Goal: Find contact information: Find contact information

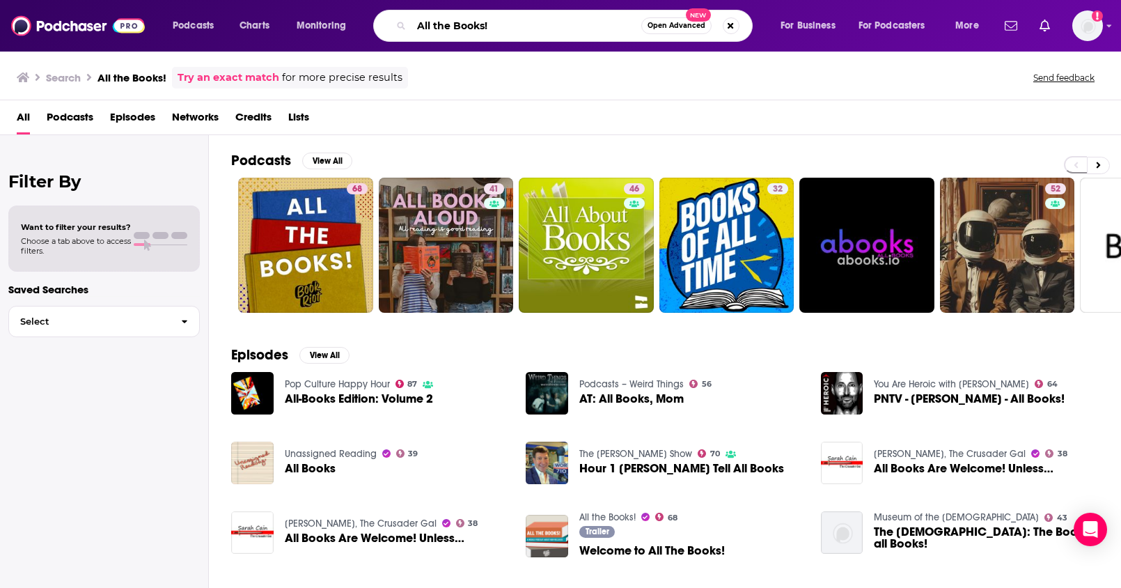
drag, startPoint x: 527, startPoint y: 25, endPoint x: 303, endPoint y: 13, distance: 224.6
click at [303, 13] on div "Podcasts Charts Monitoring All the Books! Open Advanced New For Business For Po…" at bounding box center [577, 26] width 829 height 32
paste input "Rooted in Wellness"
type input "Rooted in Wellness"
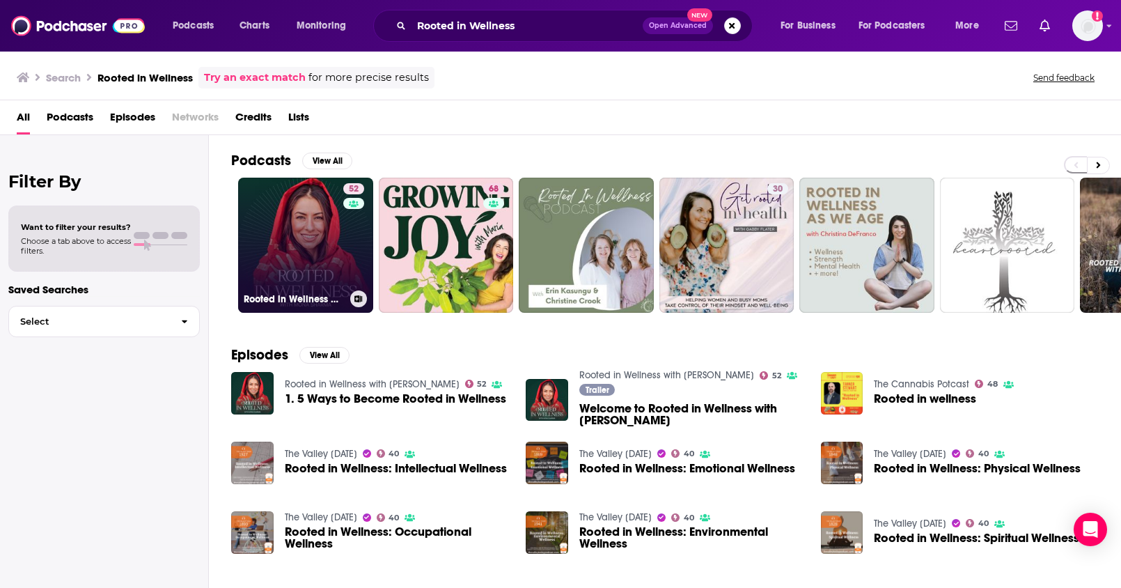
click at [299, 236] on link "52 Rooted in Wellness with Mona Sharma" at bounding box center [305, 245] width 135 height 135
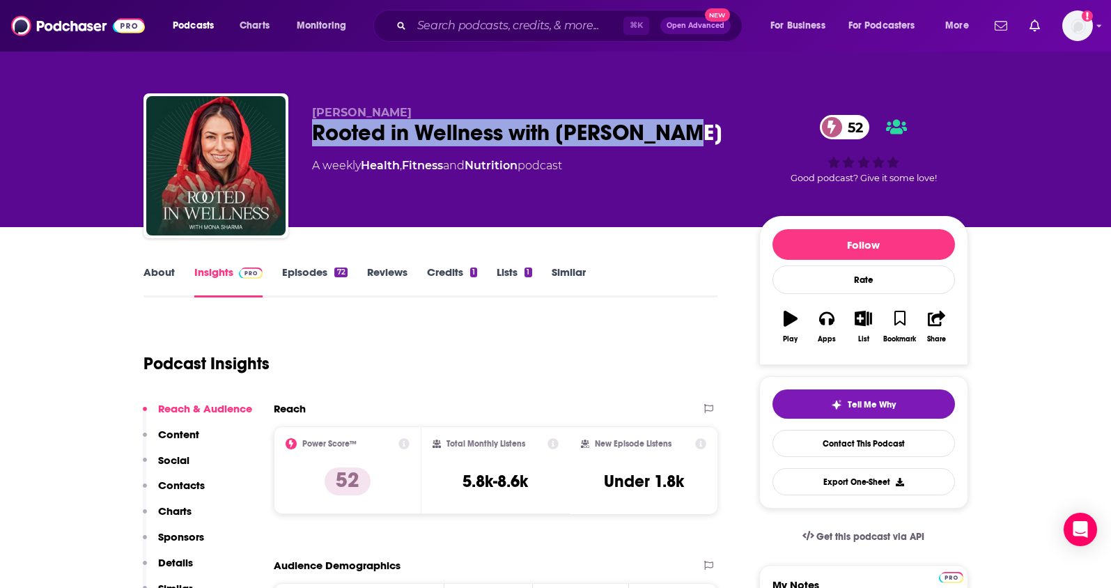
drag, startPoint x: 712, startPoint y: 133, endPoint x: 312, endPoint y: 136, distance: 400.5
click at [312, 136] on div "Rooted in Wellness with Mona Sharma 52" at bounding box center [524, 132] width 425 height 27
copy h2 "Rooted in Wellness with Mona Sharma"
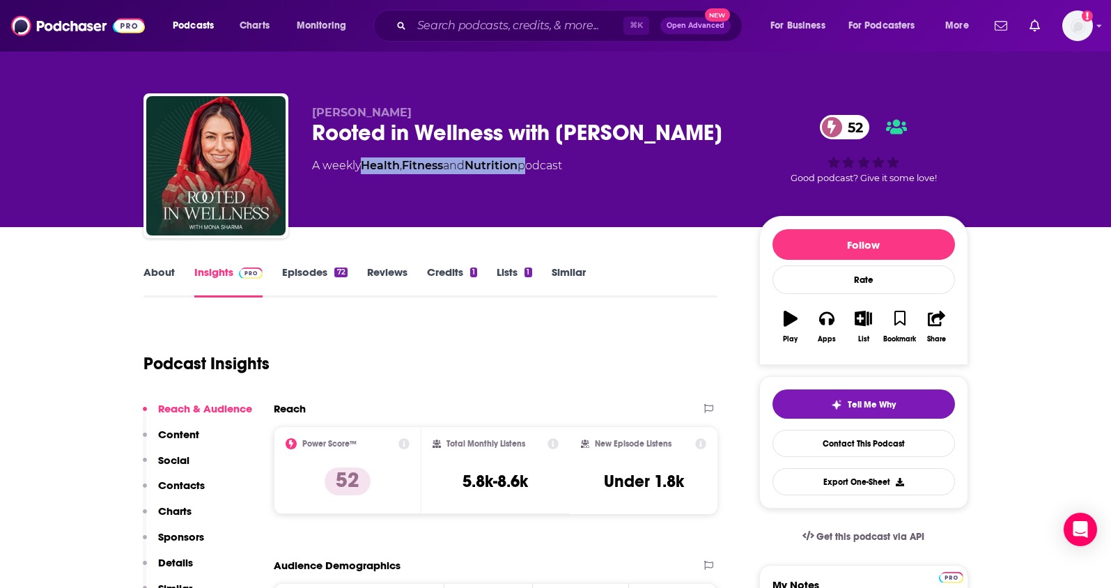
drag, startPoint x: 529, startPoint y: 166, endPoint x: 364, endPoint y: 171, distance: 164.4
click at [364, 171] on div "A weekly Health , Fitness and Nutrition podcast" at bounding box center [437, 165] width 250 height 17
copy div "Health , Fitness and Nutrition"
click at [566, 463] on div "Total Monthly Listens 5.8k-8.6k" at bounding box center [495, 470] width 148 height 88
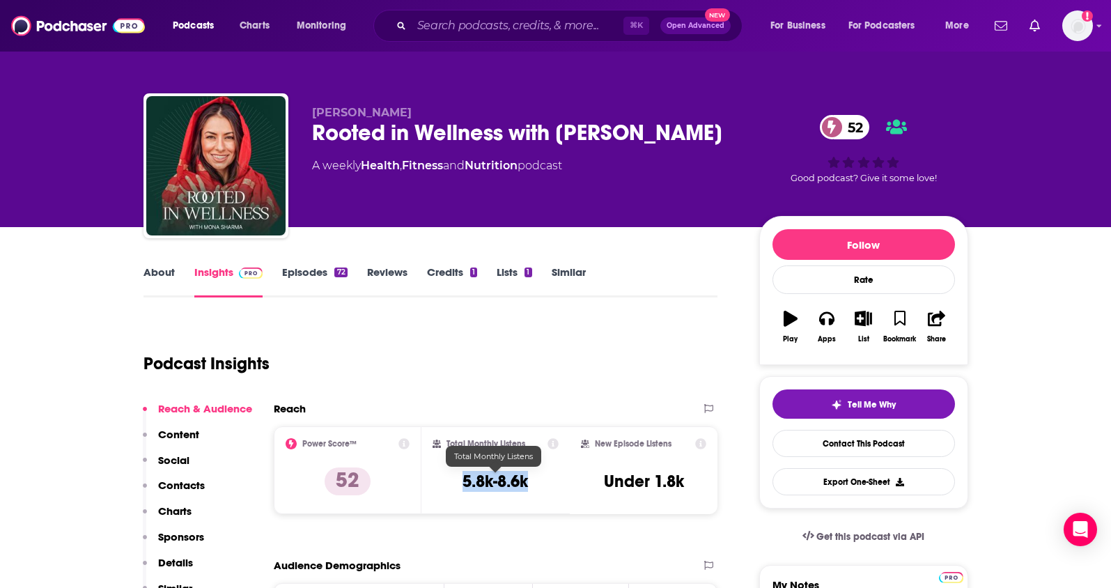
drag, startPoint x: 541, startPoint y: 481, endPoint x: 424, endPoint y: 97, distance: 401.2
click at [460, 484] on div "Total Monthly Listens 5.8k-8.6k" at bounding box center [496, 470] width 126 height 64
copy h3 "5.8k-8.6k"
drag, startPoint x: 390, startPoint y: 111, endPoint x: 314, endPoint y: 112, distance: 75.9
click at [314, 112] on span "Mona Sharma" at bounding box center [362, 112] width 100 height 13
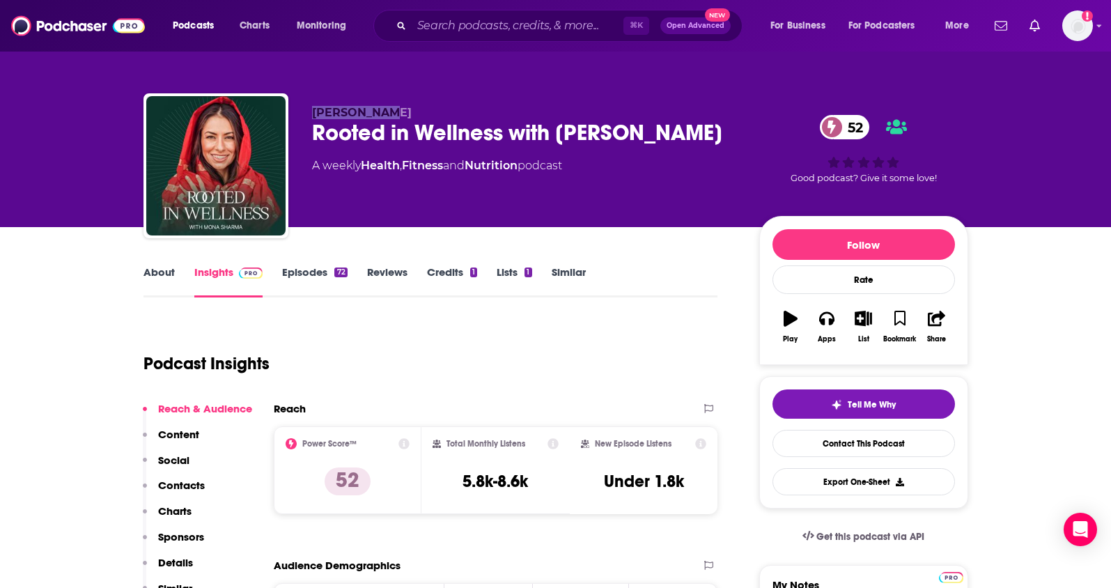
copy span "Mona Sharma"
click at [194, 486] on p "Contacts" at bounding box center [181, 484] width 47 height 13
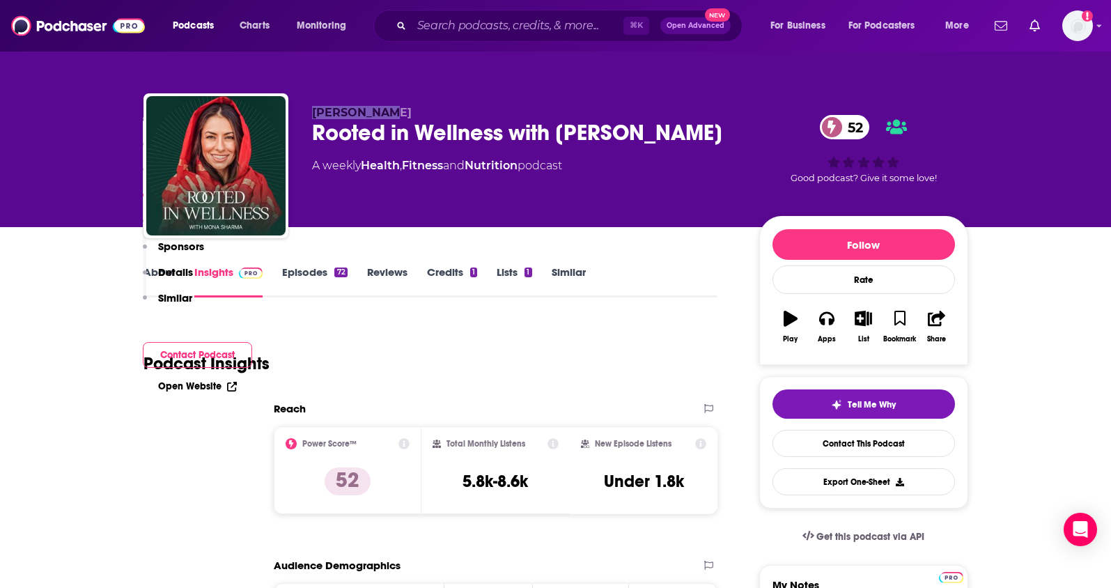
scroll to position [1120, 0]
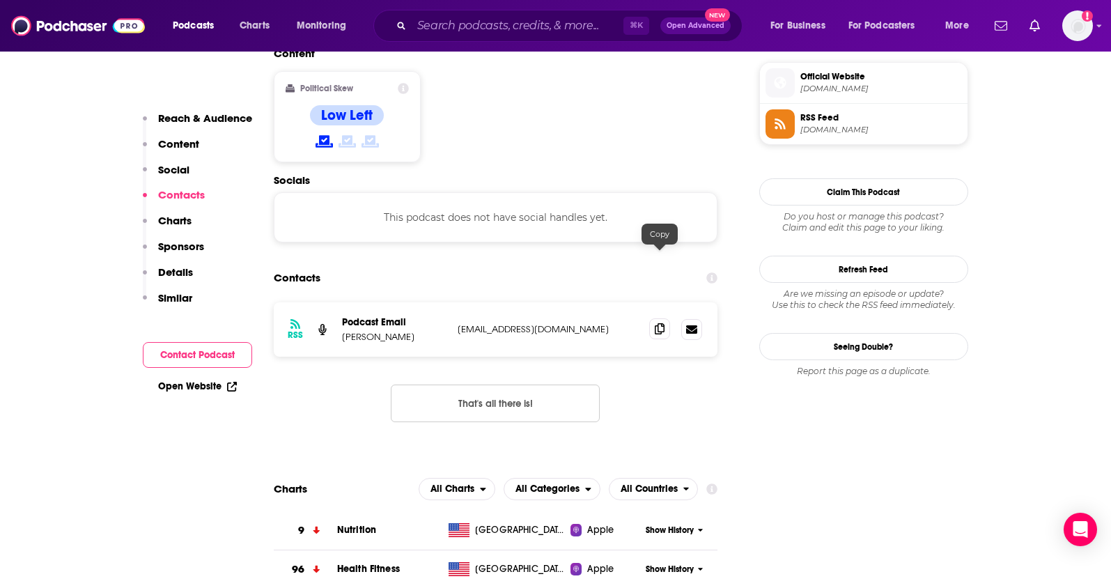
click at [657, 323] on icon at bounding box center [660, 328] width 10 height 11
click at [448, 32] on input "Search podcasts, credits, & more..." at bounding box center [518, 26] width 212 height 22
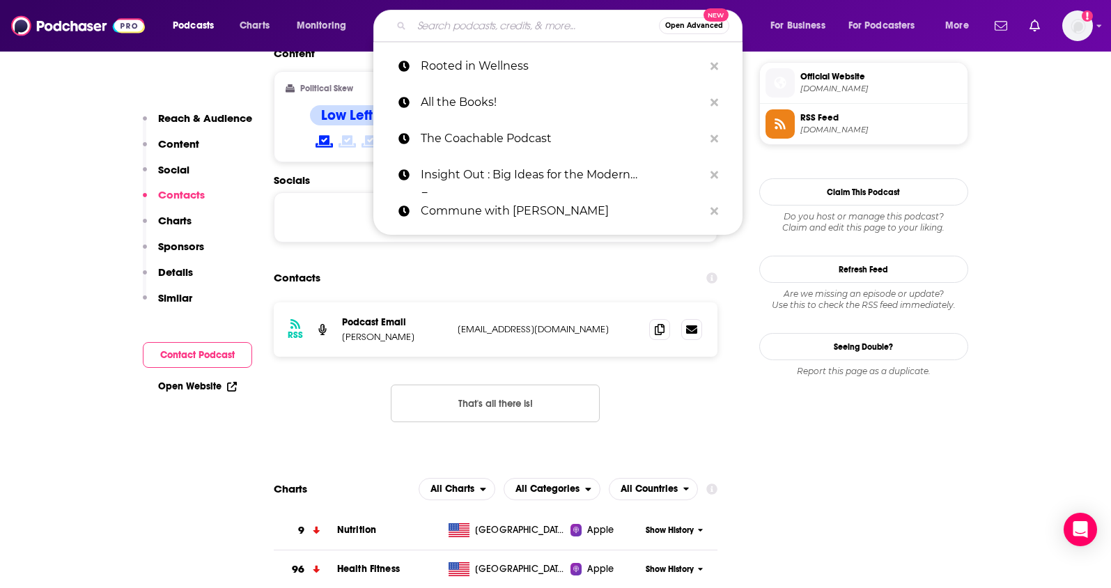
paste input "[US_STATE] Coastal Mindset"
type input "[US_STATE] Coastal Mindset"
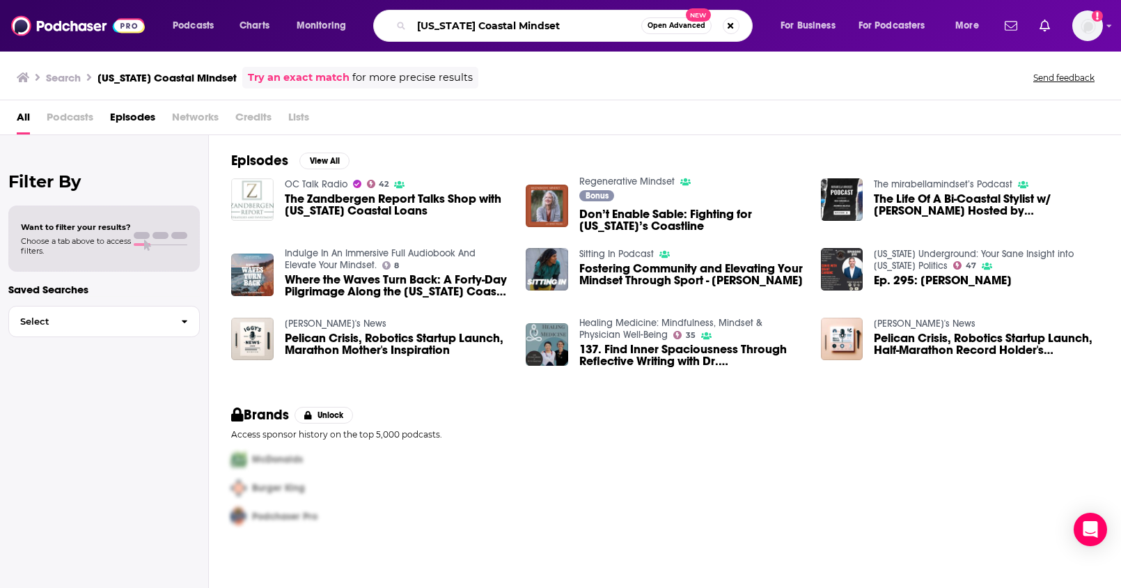
drag, startPoint x: 556, startPoint y: 31, endPoint x: 302, endPoint y: 7, distance: 256.0
click at [302, 7] on div "Podcasts Charts Monitoring California Coastal Mindset Open Advanced New For Bus…" at bounding box center [560, 26] width 1121 height 52
paste input "High Vibration Living with Chef [PERSON_NAME]"
type input "High Vibration Living with Chef [PERSON_NAME]"
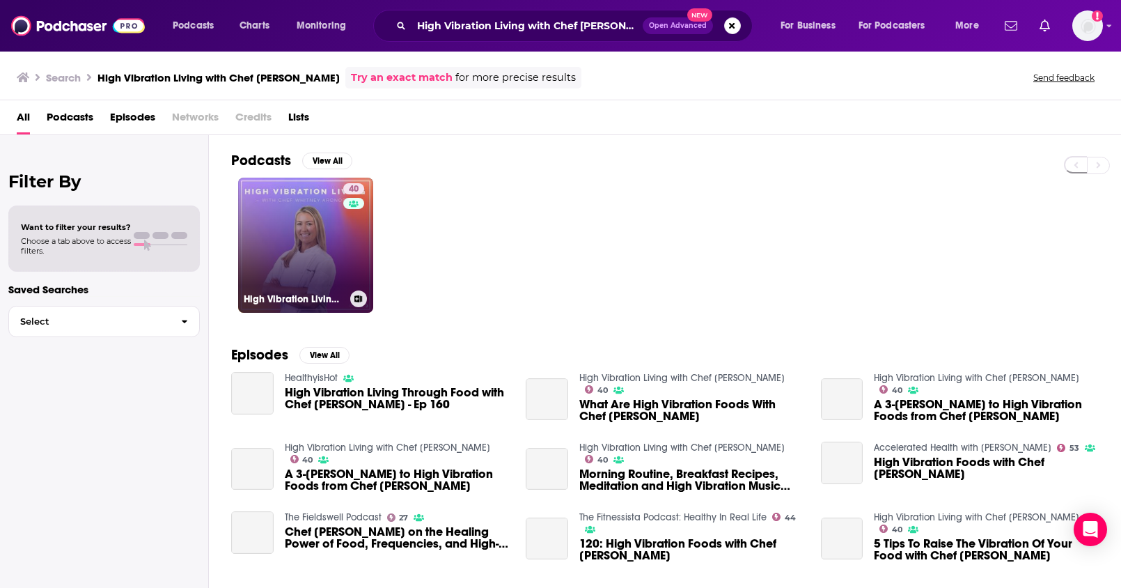
click at [316, 224] on link "40 High Vibration Living with Chef [PERSON_NAME]" at bounding box center [305, 245] width 135 height 135
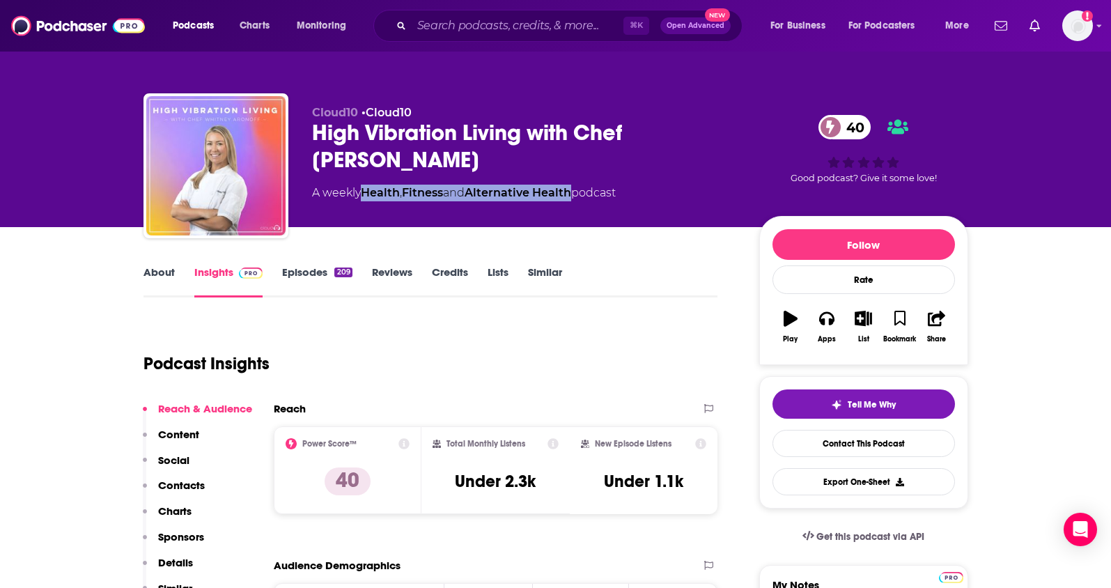
drag, startPoint x: 581, startPoint y: 194, endPoint x: 366, endPoint y: 173, distance: 216.2
click at [364, 195] on div "A weekly Health , Fitness and Alternative Health podcast" at bounding box center [464, 193] width 304 height 17
copy div "Health , Fitness and Alternative Health"
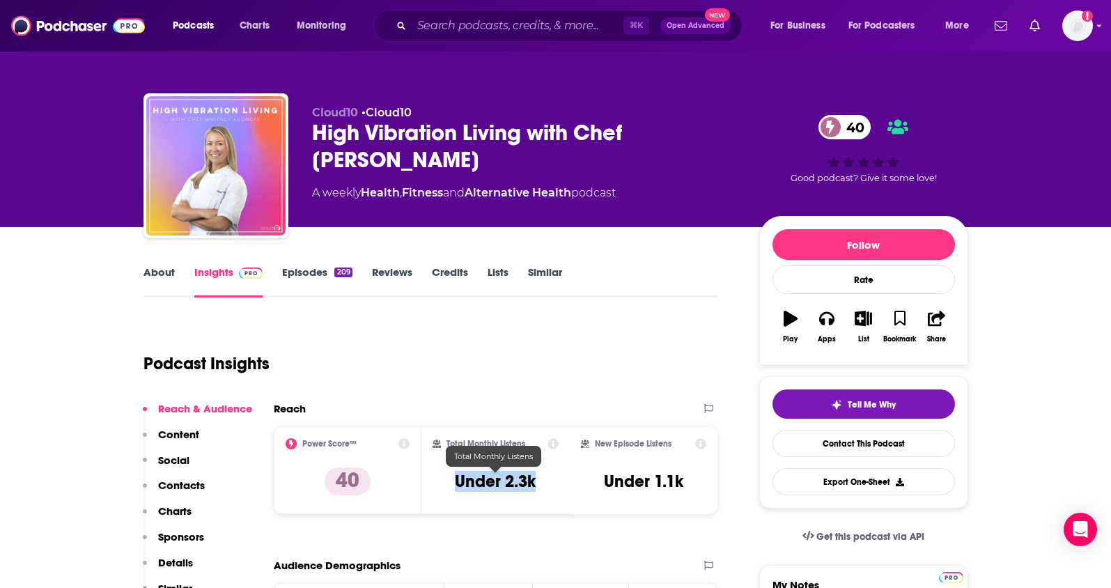
drag, startPoint x: 547, startPoint y: 486, endPoint x: 451, endPoint y: 481, distance: 97.0
click at [450, 487] on div "Total Monthly Listens Under 2.3k" at bounding box center [496, 470] width 126 height 64
copy h3 "Under 2.3k"
click at [147, 271] on link "About" at bounding box center [158, 281] width 31 height 32
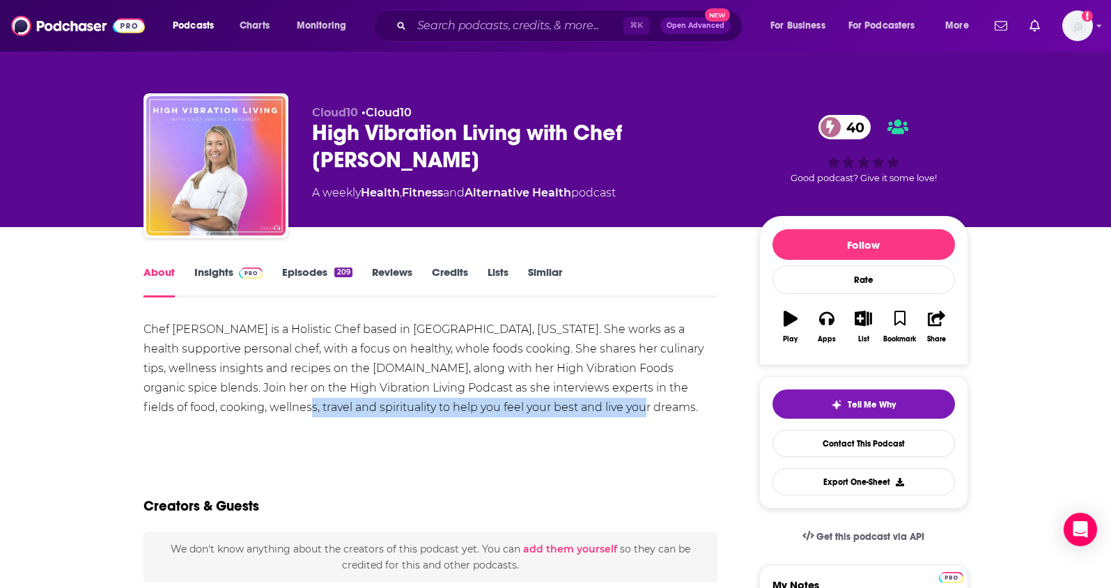
drag, startPoint x: 213, startPoint y: 408, endPoint x: 551, endPoint y: 410, distance: 337.8
click at [551, 410] on div "Chef [PERSON_NAME] is a Holistic Chef based in [GEOGRAPHIC_DATA], [US_STATE]. S…" at bounding box center [430, 369] width 575 height 98
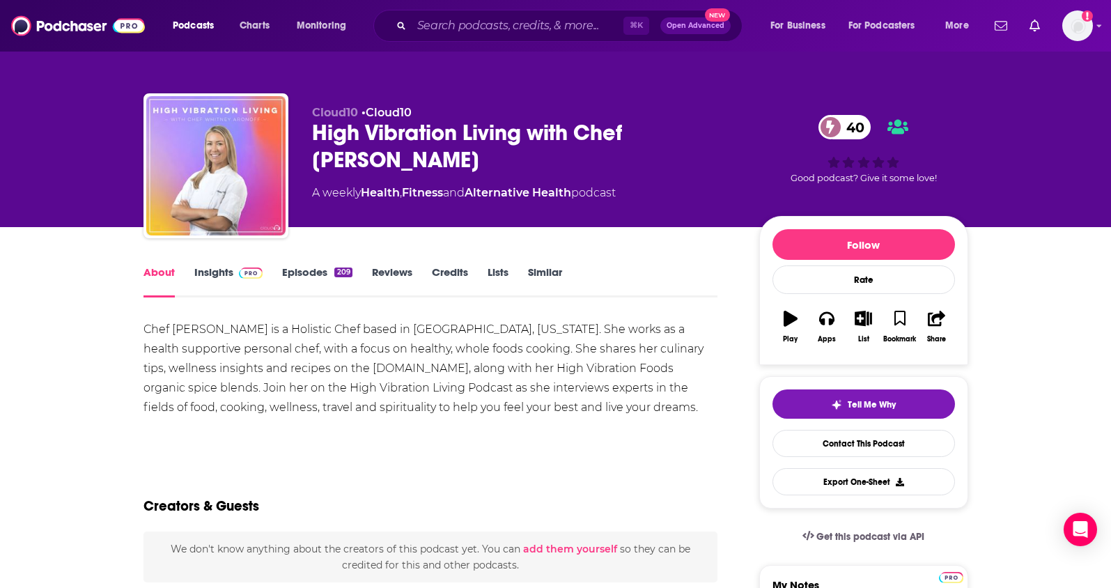
click at [607, 432] on div "Show More" at bounding box center [430, 436] width 575 height 24
click at [457, 24] on input "Search podcasts, credits, & more..." at bounding box center [518, 26] width 212 height 22
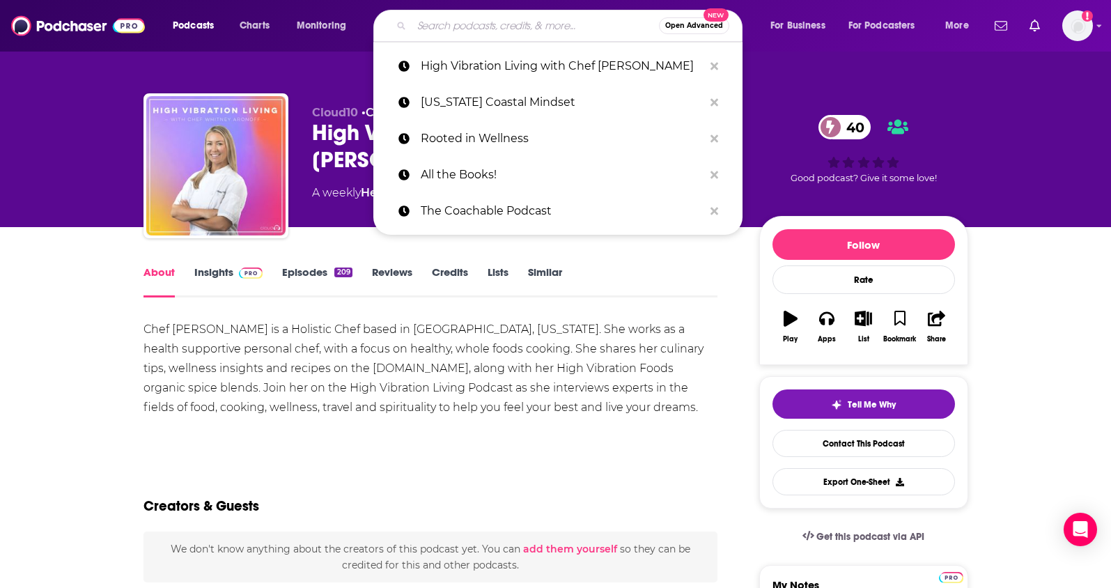
paste input "Relationship Alive!"
type input "Relationship Alive!"
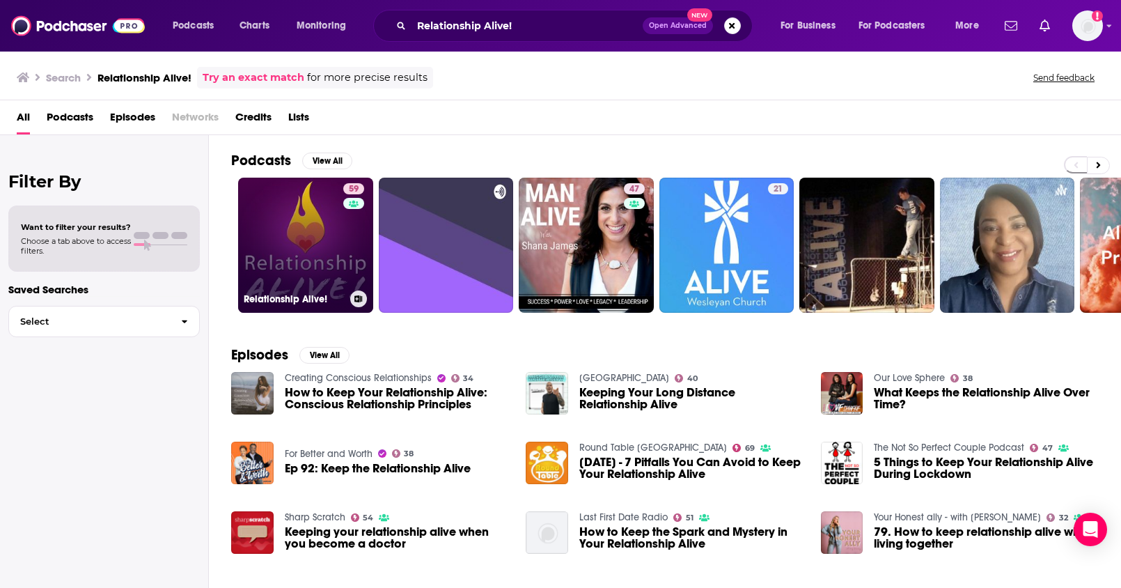
click at [297, 215] on link "59 Relationship Alive!" at bounding box center [305, 245] width 135 height 135
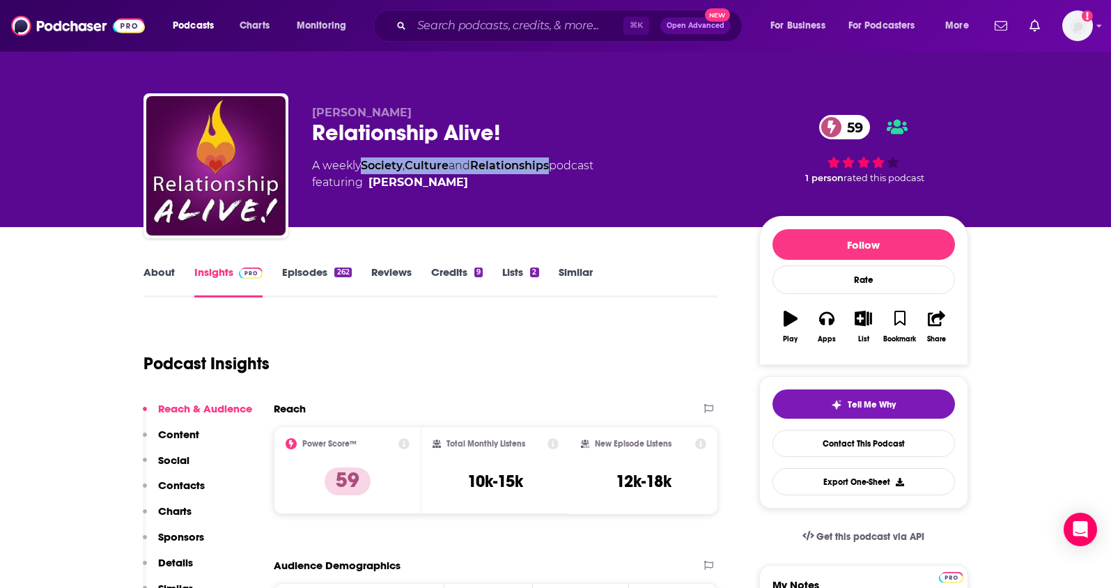
drag, startPoint x: 545, startPoint y: 166, endPoint x: 361, endPoint y: 147, distance: 185.5
click at [366, 162] on div "A weekly Society , Culture and Relationships podcast featuring Neil Sattin" at bounding box center [452, 173] width 281 height 33
copy div "Society , Culture and Relationships"
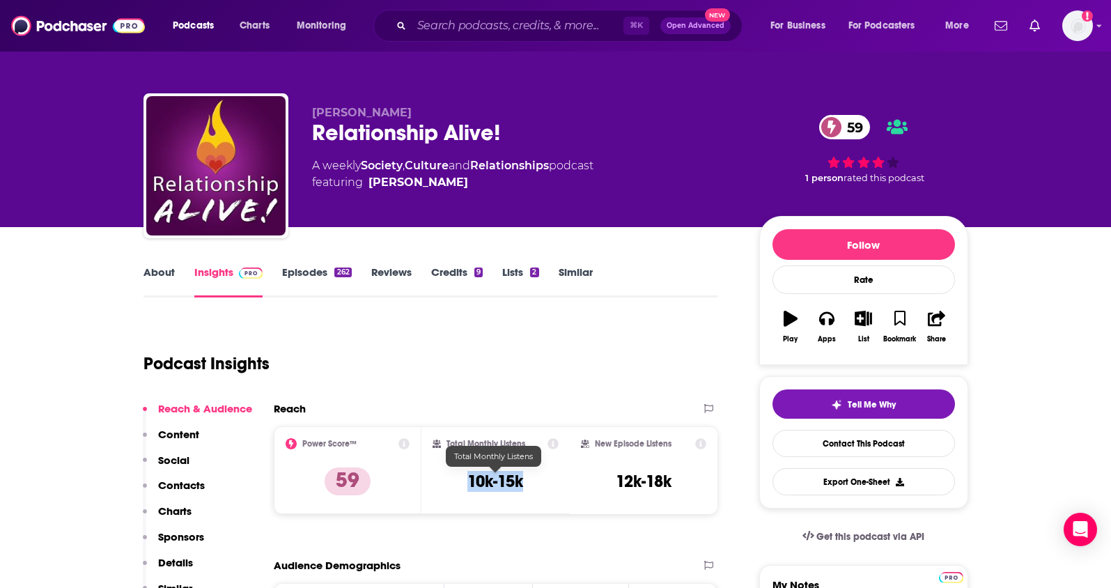
drag, startPoint x: 540, startPoint y: 485, endPoint x: 463, endPoint y: 486, distance: 77.3
click at [463, 486] on div "Total Monthly Listens 10k-15k" at bounding box center [496, 470] width 126 height 64
copy h3 "10k-15k"
click at [478, 373] on div "Podcast Insights" at bounding box center [424, 355] width 563 height 71
click at [185, 478] on p "Contacts" at bounding box center [181, 484] width 47 height 13
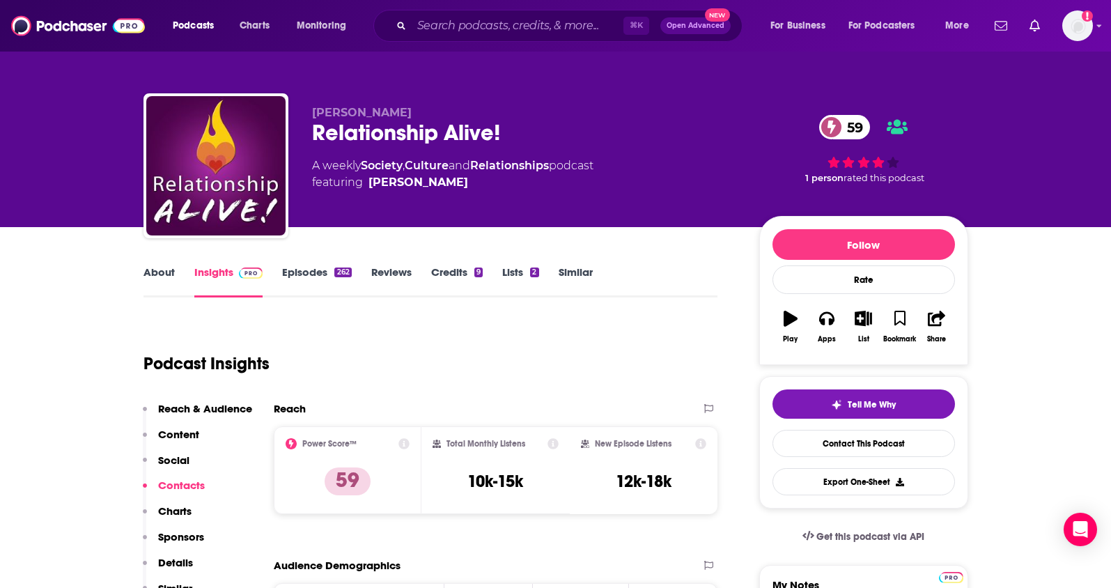
scroll to position [105, 0]
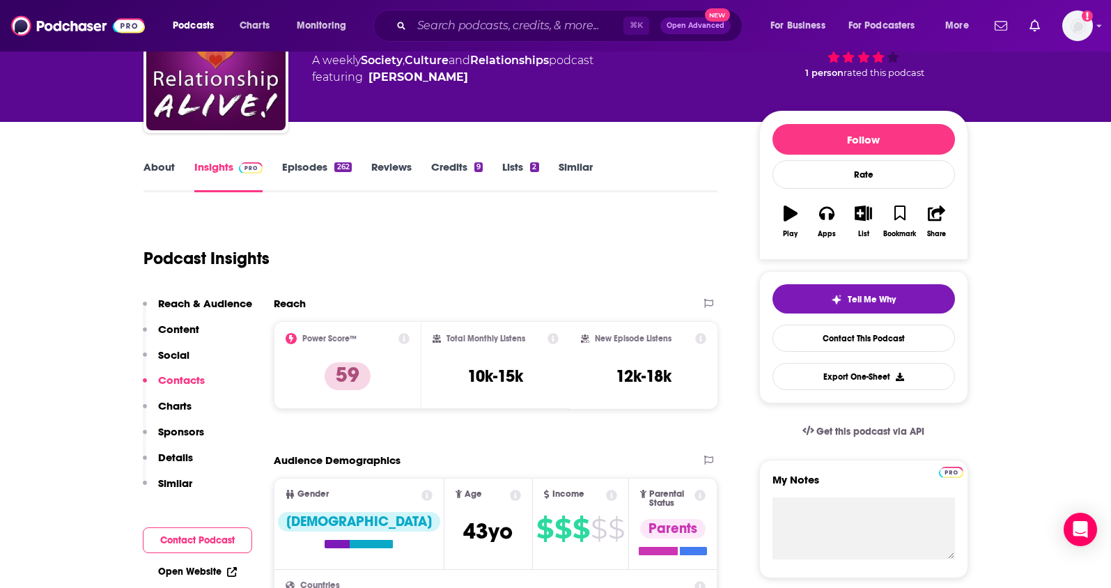
click at [182, 425] on p "Sponsors" at bounding box center [181, 431] width 46 height 13
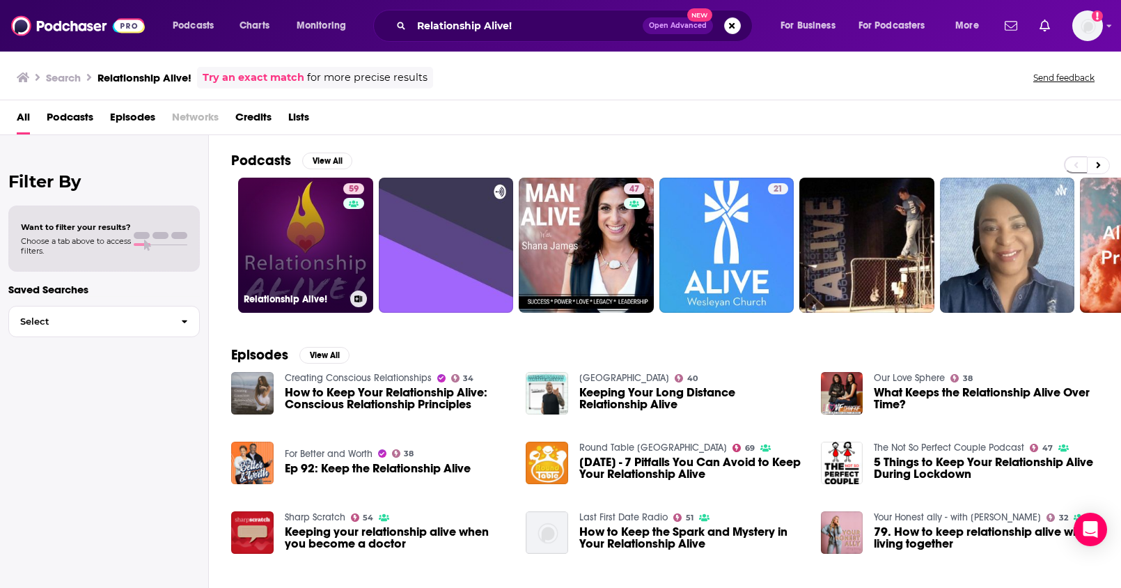
click at [306, 244] on link "59 Relationship Alive!" at bounding box center [305, 245] width 135 height 135
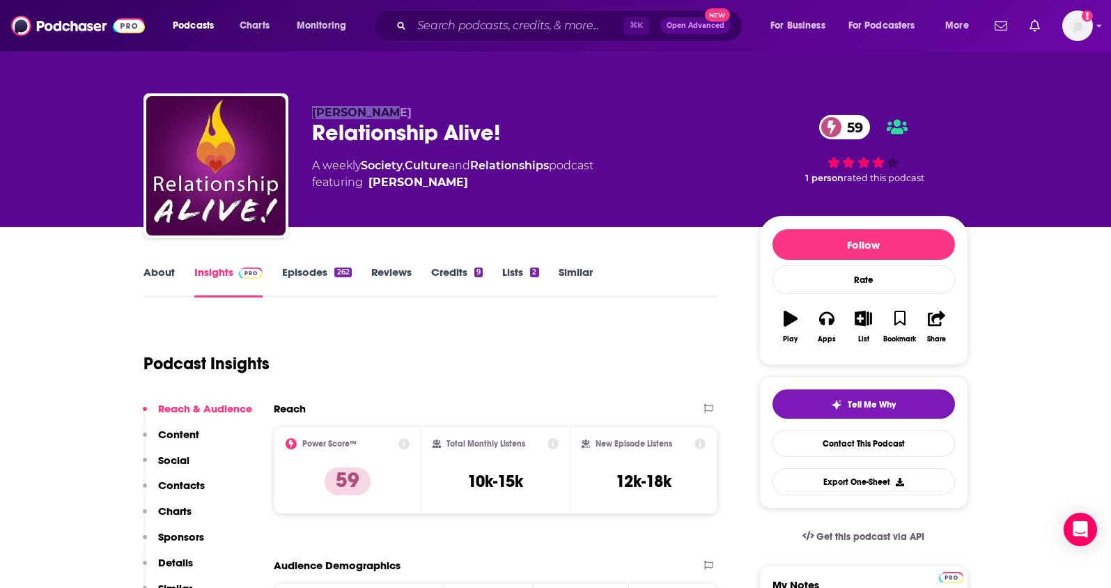
drag, startPoint x: 384, startPoint y: 108, endPoint x: 314, endPoint y: 114, distance: 69.9
click at [314, 114] on p "[PERSON_NAME]" at bounding box center [524, 112] width 425 height 13
copy span "[PERSON_NAME]"
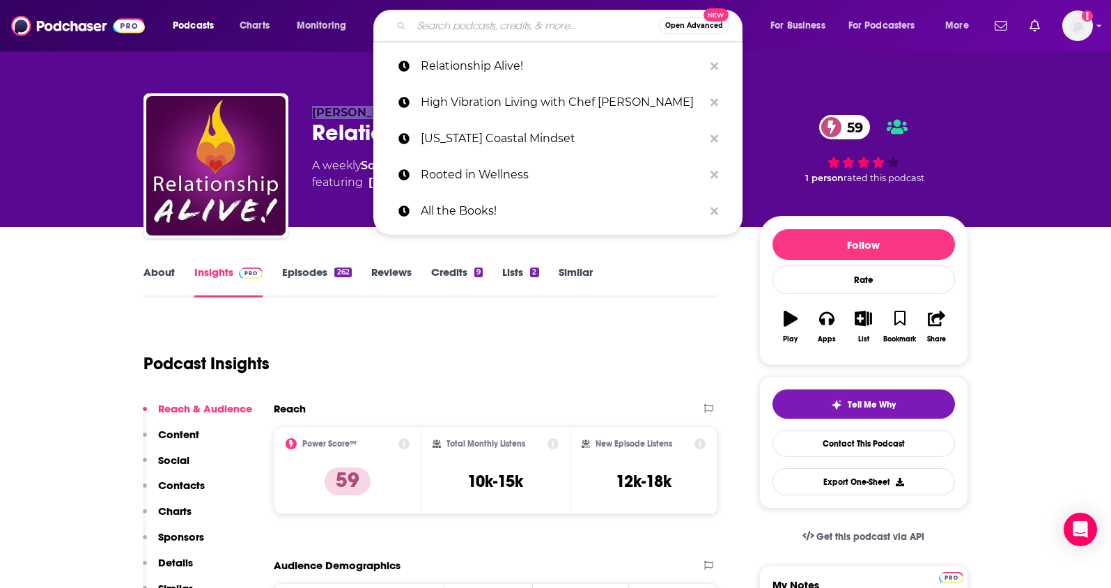
click at [462, 27] on input "Search podcasts, credits, & more..." at bounding box center [535, 26] width 247 height 22
paste input "Heart-Centered Therapist"
type input "Heart-Centered Therapist"
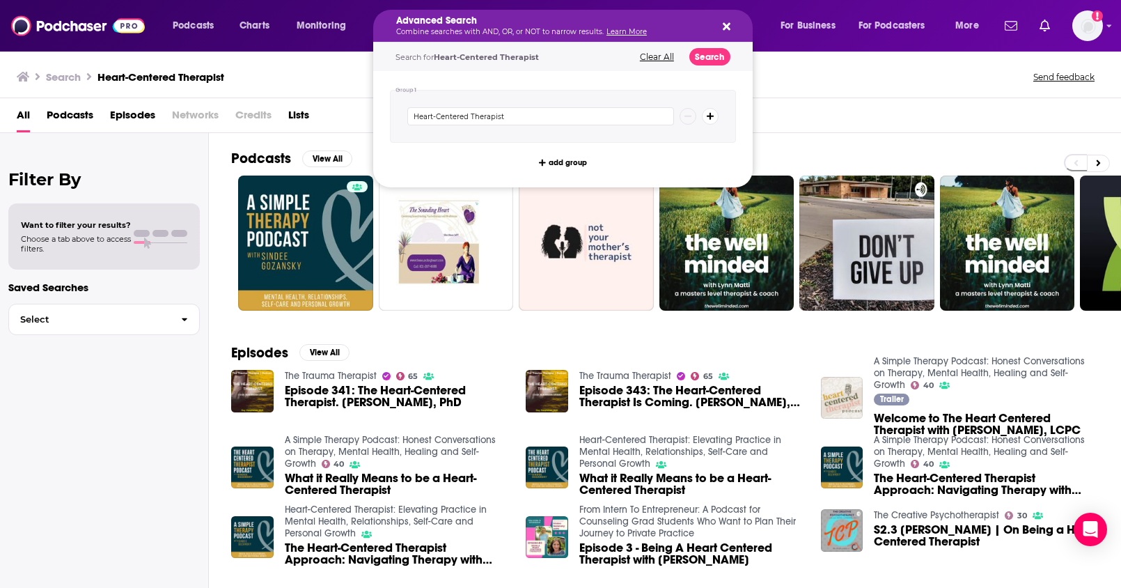
drag, startPoint x: 556, startPoint y: 29, endPoint x: 343, endPoint y: 25, distance: 213.2
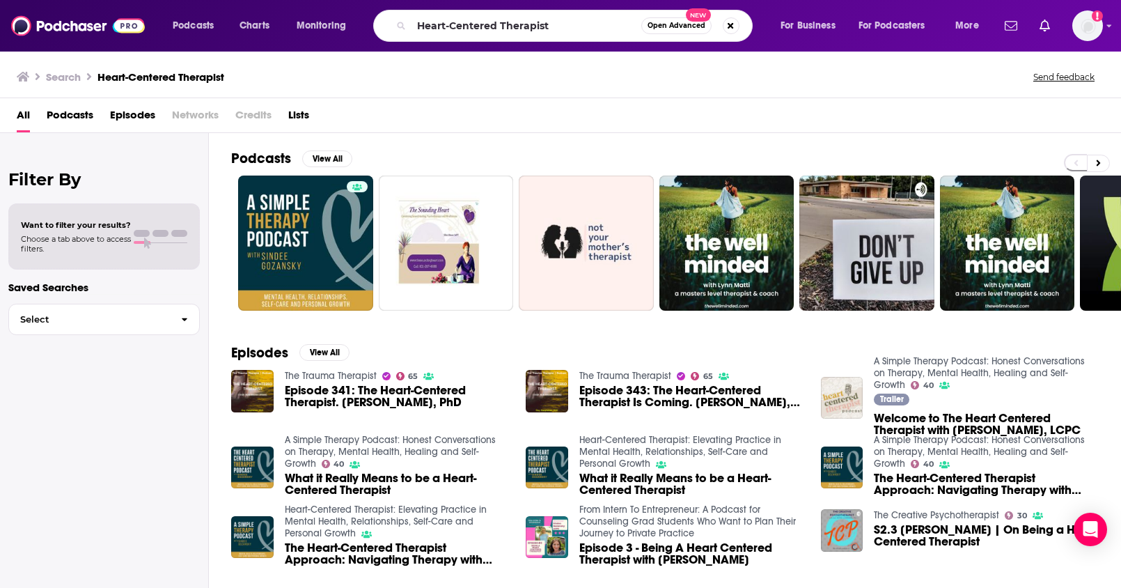
click at [780, 91] on div "Search Heart-Centered Therapist Send feedback" at bounding box center [560, 74] width 1121 height 48
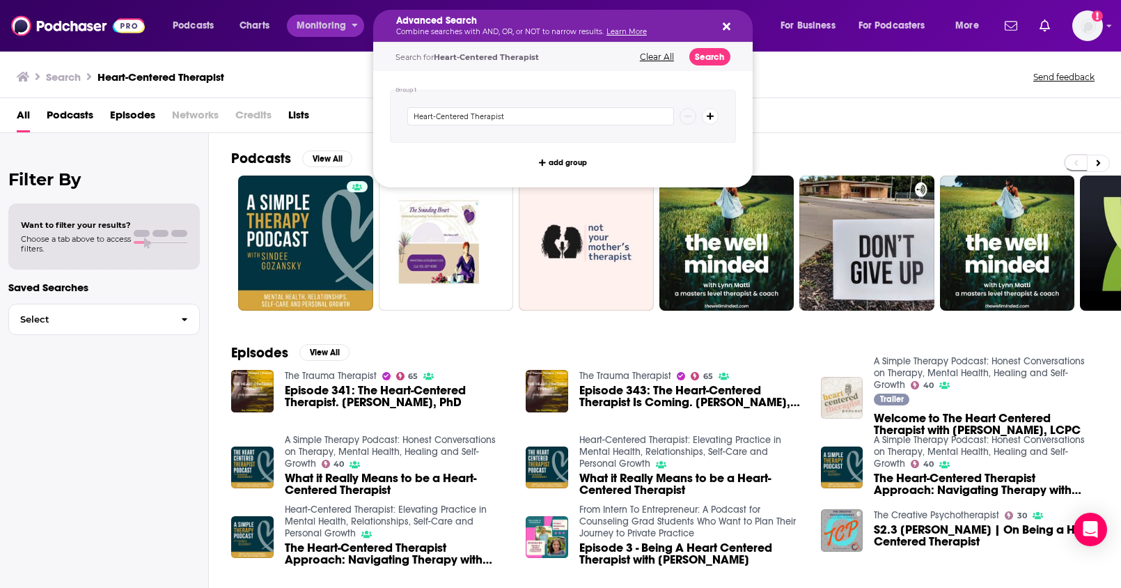
drag, startPoint x: 561, startPoint y: 26, endPoint x: 490, endPoint y: 39, distance: 72.9
click at [719, 23] on button "Search podcasts, credits, & more..." at bounding box center [724, 25] width 11 height 11
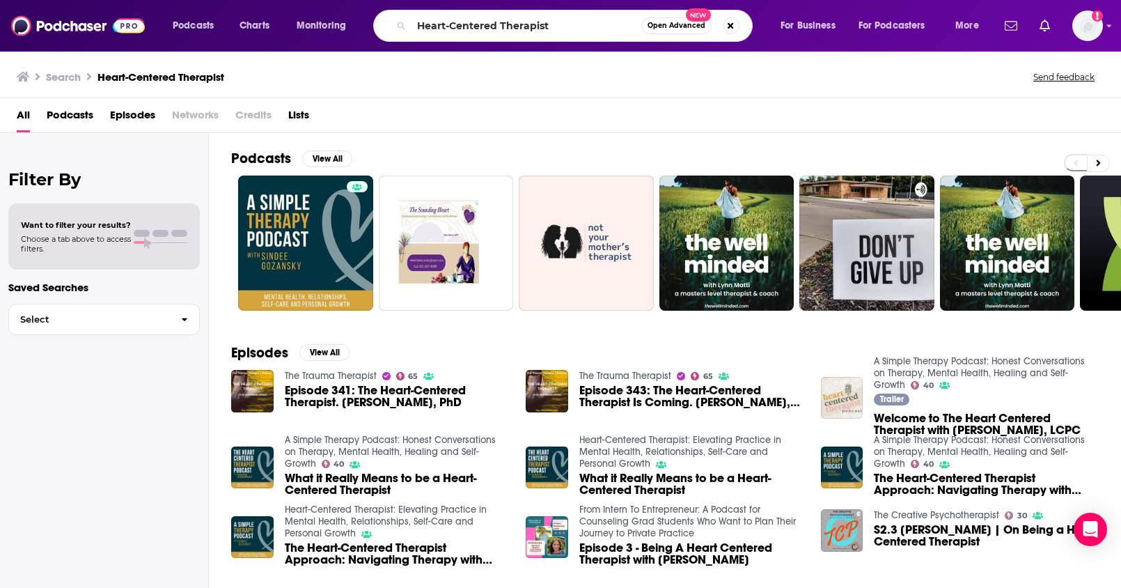
click at [726, 28] on button "Search podcasts, credits, & more..." at bounding box center [731, 25] width 17 height 17
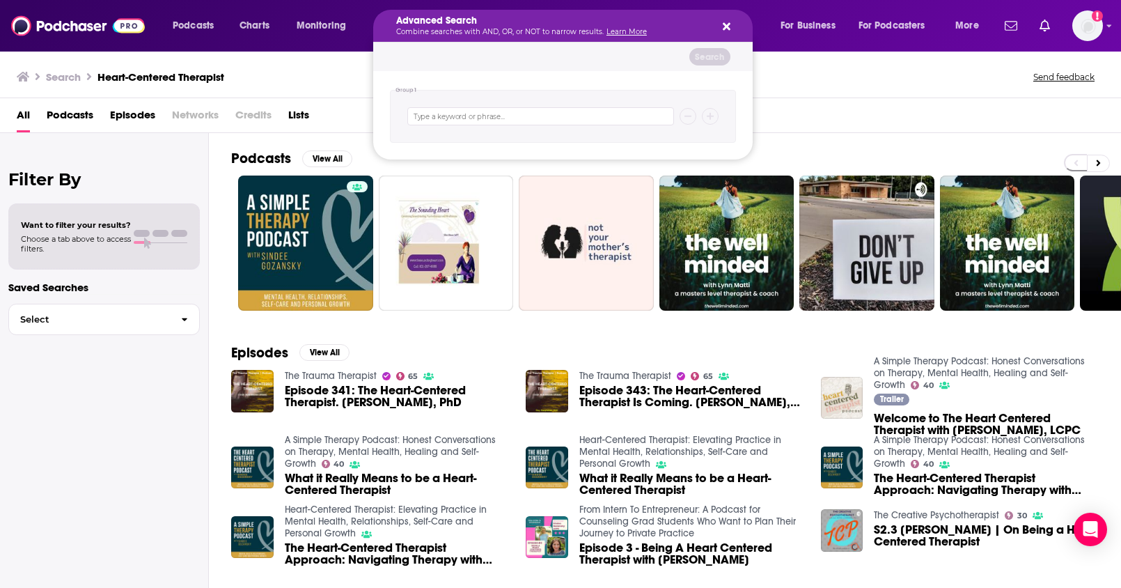
click at [536, 29] on p "Combine searches with AND, OR, or NOT to narrow results. Learn More" at bounding box center [551, 32] width 311 height 7
click at [731, 31] on div "Advanced Search Combine searches with AND, OR, or NOT to narrow results. Learn …" at bounding box center [563, 26] width 380 height 32
click at [728, 26] on icon "Search podcasts, credits, & more..." at bounding box center [727, 26] width 8 height 11
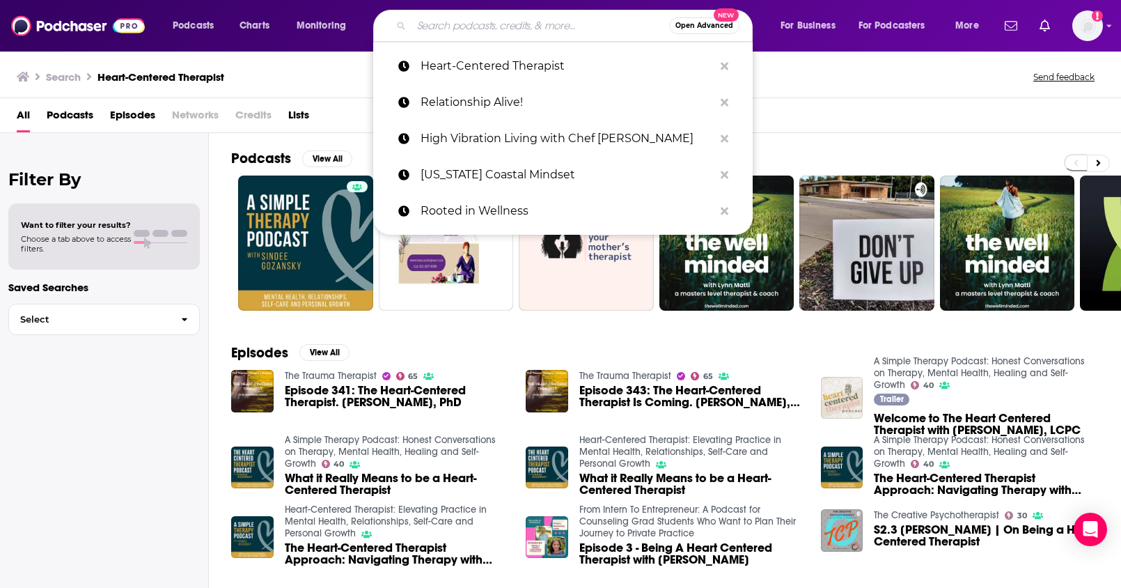
click at [527, 26] on input "Search podcasts, credits, & more..." at bounding box center [541, 26] width 258 height 22
paste input "Resilient Relationships Podcast"
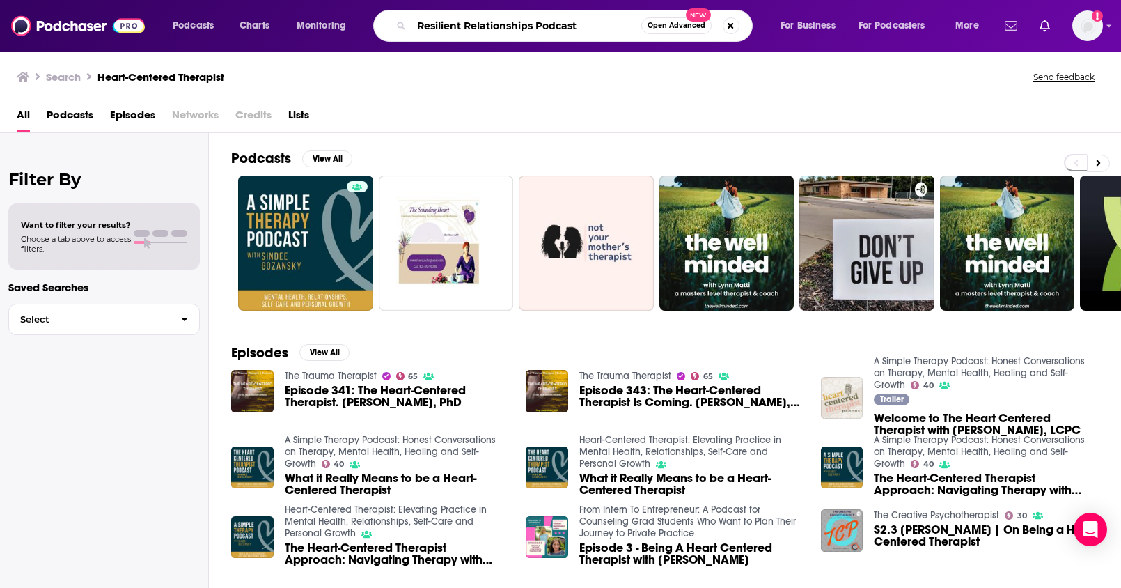
type input "Resilient Relationships Podcast"
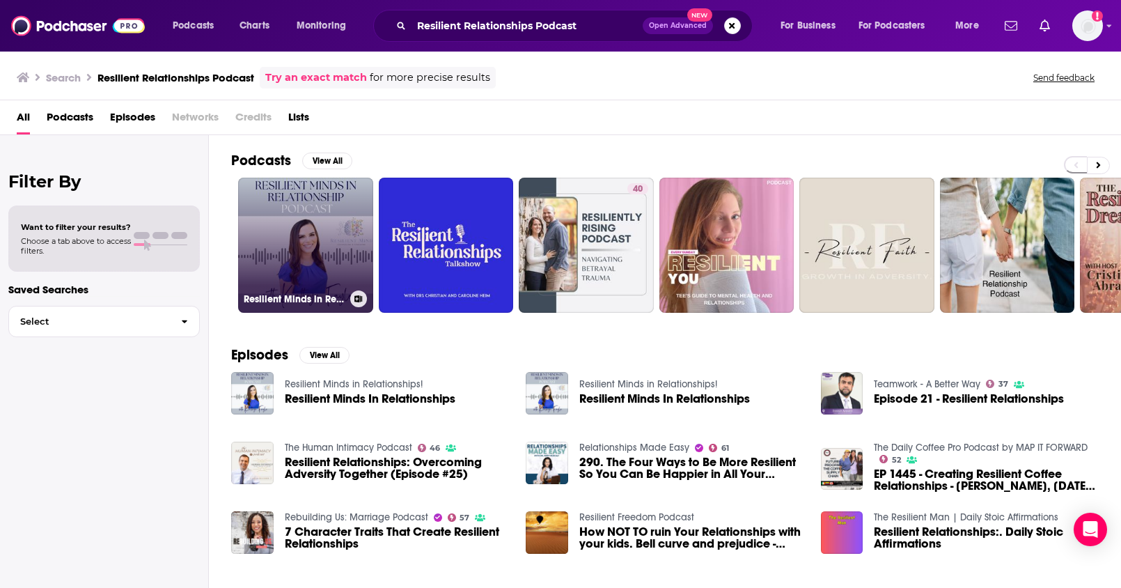
click at [296, 242] on link "Resilient Minds in Relationships!" at bounding box center [305, 245] width 135 height 135
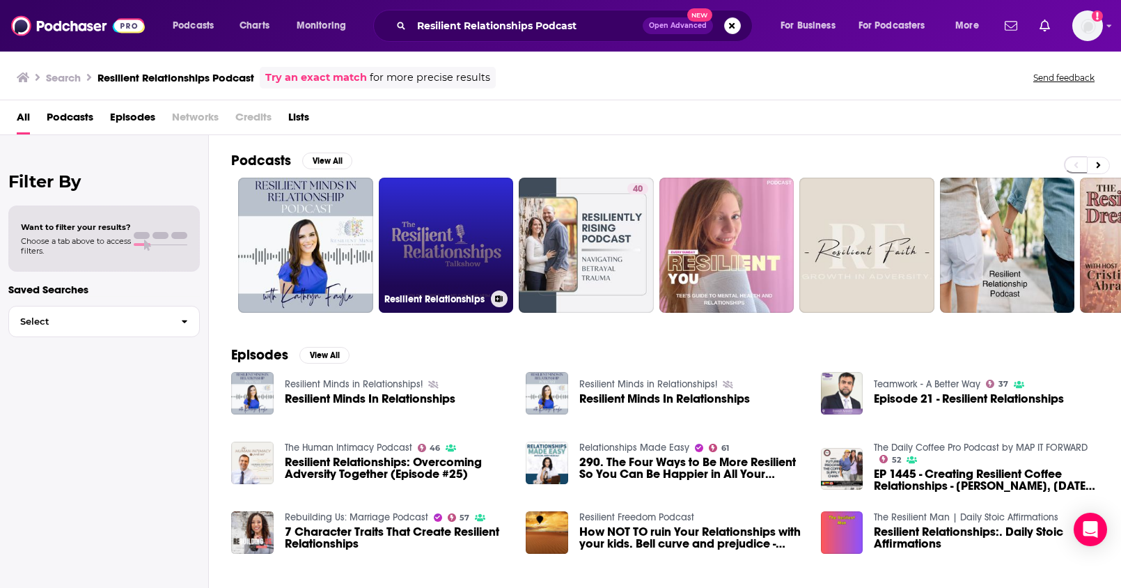
click at [448, 223] on link "Resilient Relationships" at bounding box center [446, 245] width 135 height 135
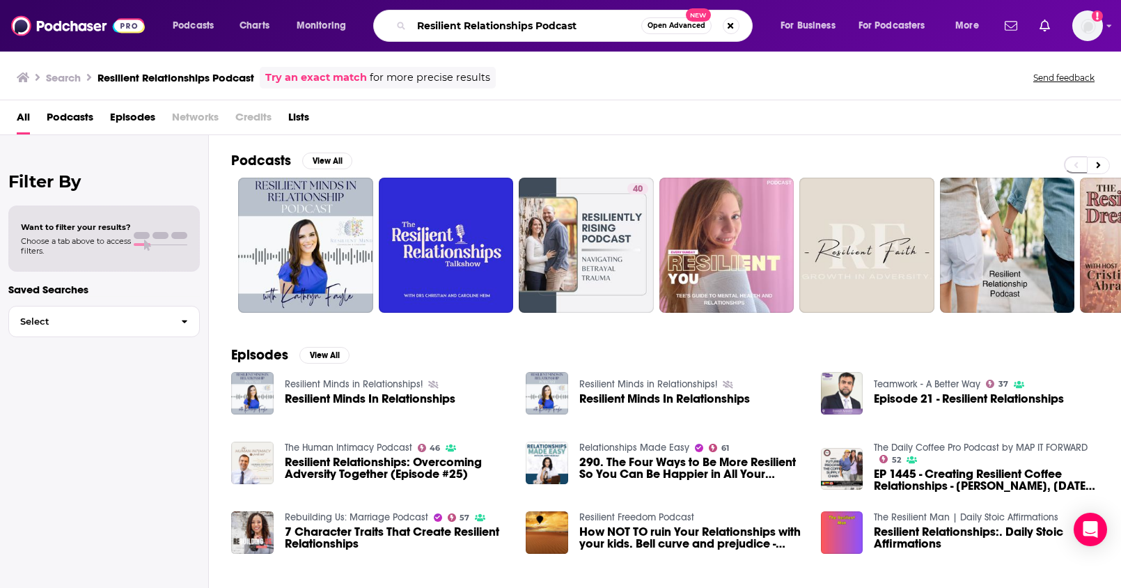
drag, startPoint x: 609, startPoint y: 27, endPoint x: 336, endPoint y: 27, distance: 273.0
click at [336, 27] on div "Podcasts Charts Monitoring Resilient Relationships Podcast Open Advanced New Fo…" at bounding box center [577, 26] width 829 height 32
paste input "Destigmatize"
type input "Destigmatize Podcast"
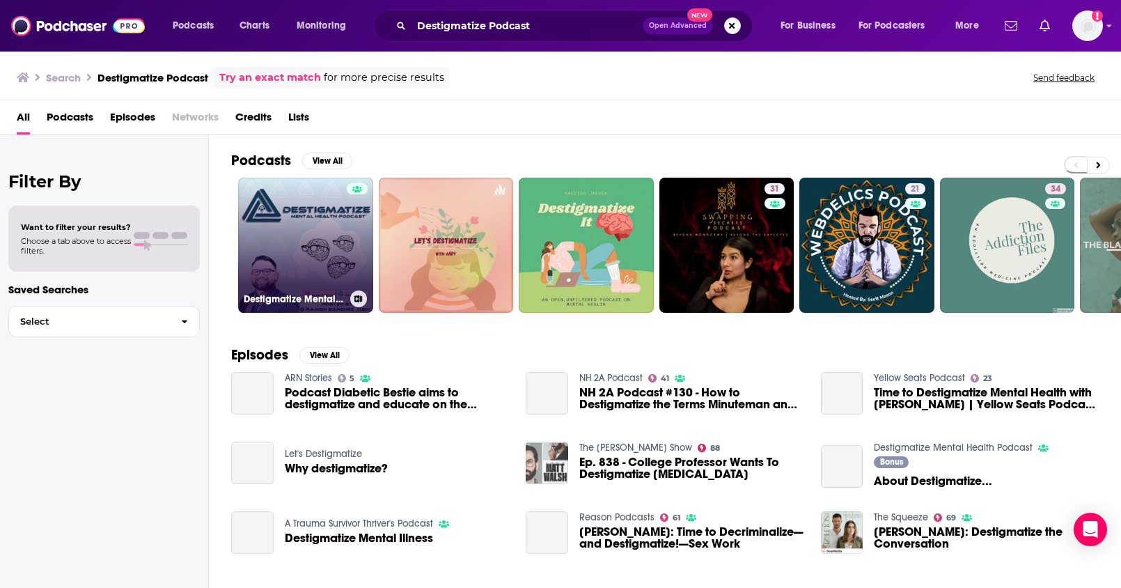
click at [311, 234] on link "Destigmatize Mental Health Podcast" at bounding box center [305, 245] width 135 height 135
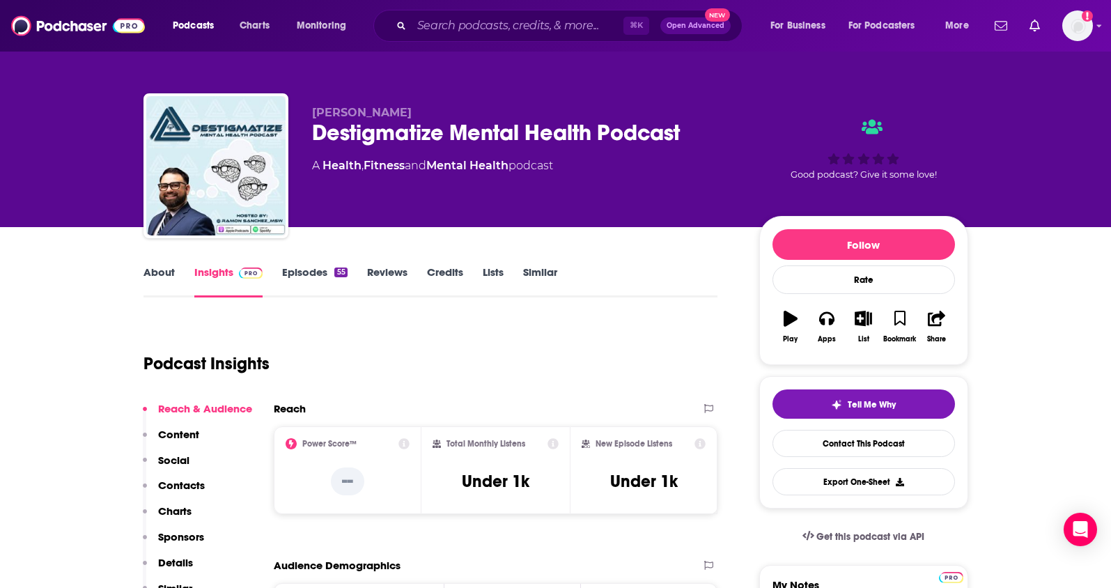
click at [158, 279] on link "About" at bounding box center [158, 281] width 31 height 32
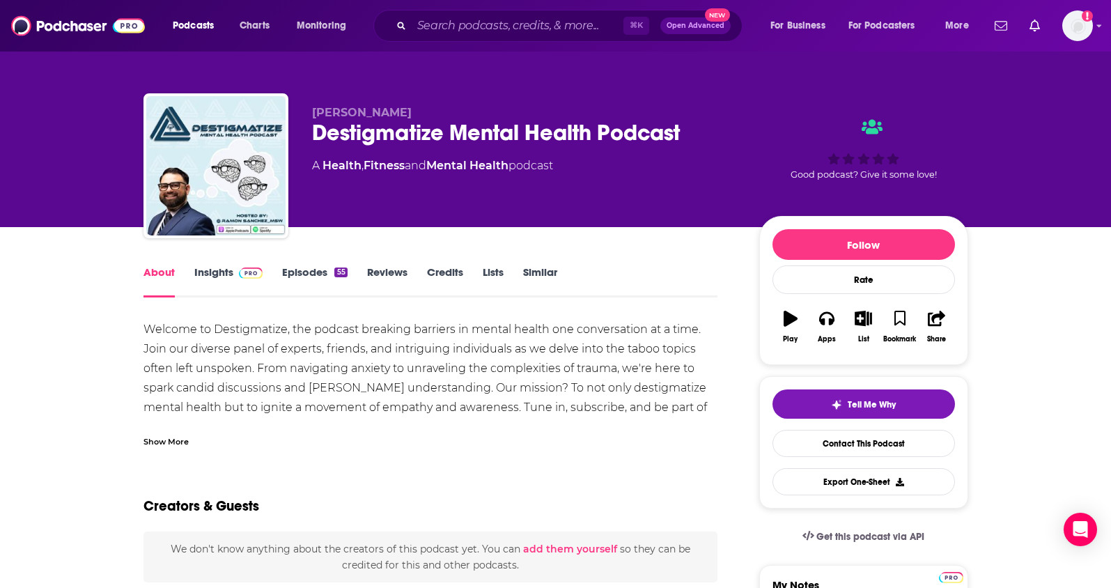
click at [157, 444] on div "Show More" at bounding box center [165, 440] width 45 height 13
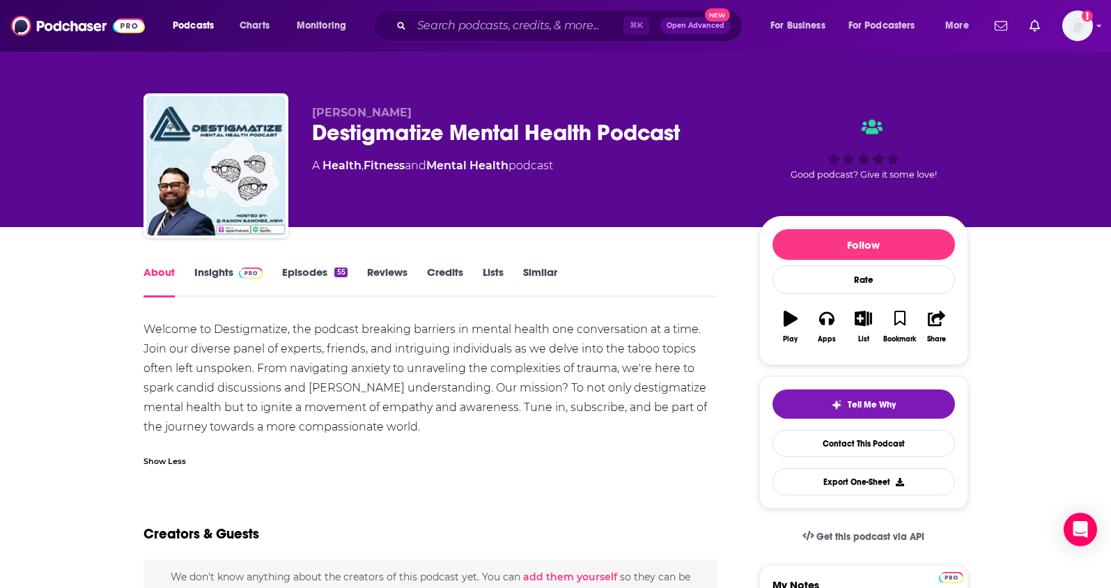
click at [217, 276] on link "Insights" at bounding box center [228, 281] width 69 height 32
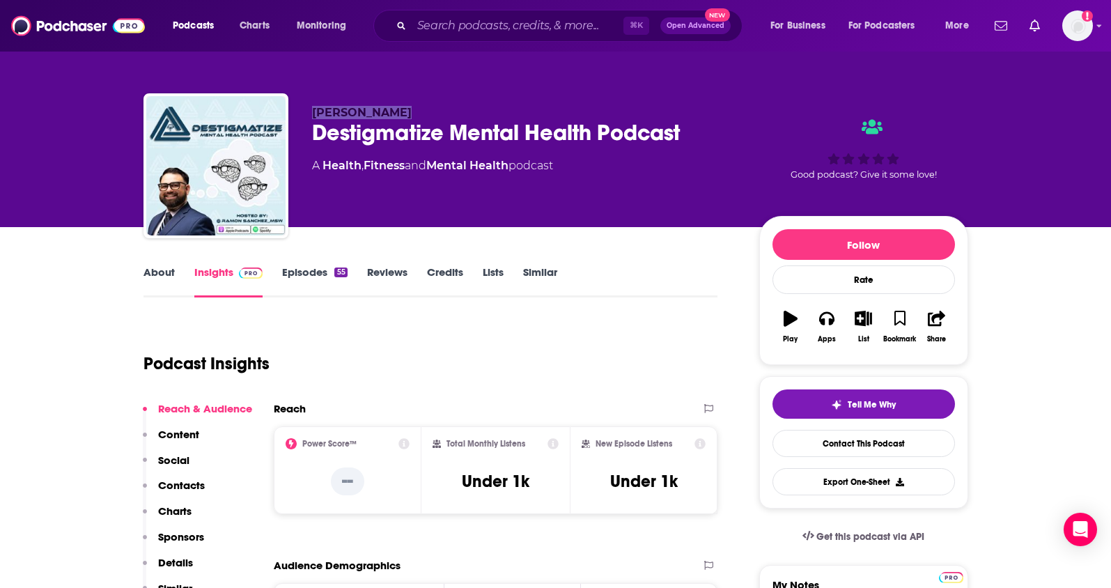
drag, startPoint x: 395, startPoint y: 113, endPoint x: 313, endPoint y: 114, distance: 82.2
click at [313, 114] on p "[PERSON_NAME]" at bounding box center [524, 112] width 425 height 13
copy span "[PERSON_NAME]"
drag, startPoint x: 517, startPoint y: 166, endPoint x: 325, endPoint y: 166, distance: 192.2
click at [325, 166] on div "A Health , Fitness and Mental Health podcast" at bounding box center [432, 165] width 241 height 17
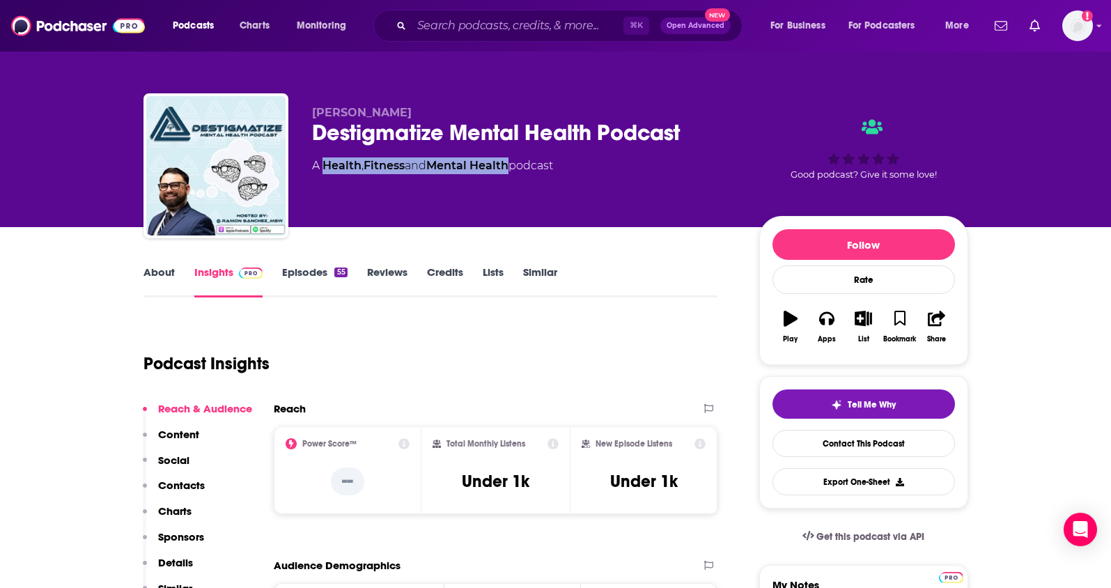
copy div "Health , Fitness and Mental Health"
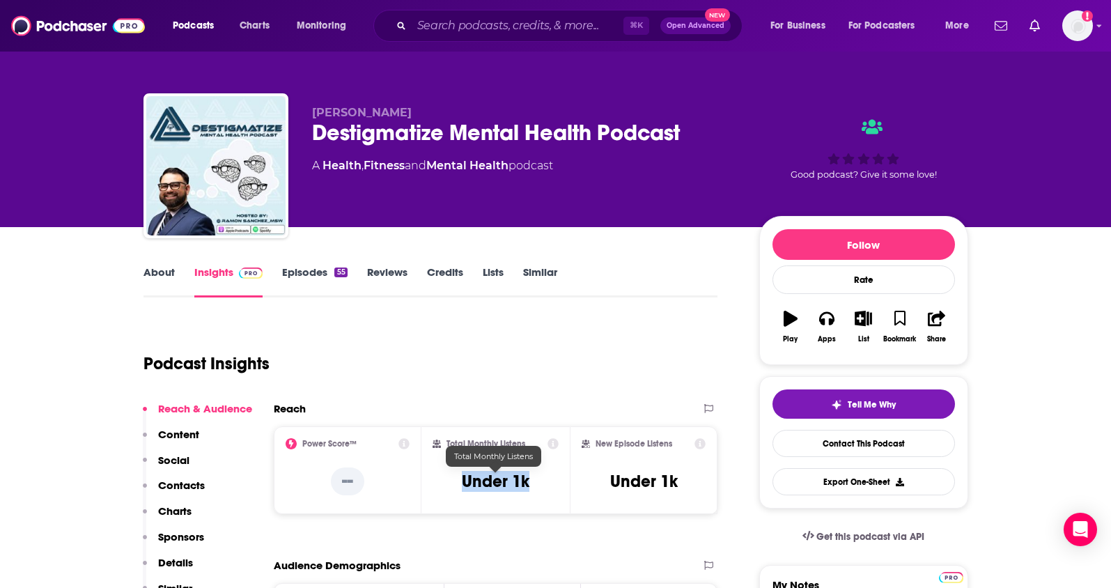
drag, startPoint x: 547, startPoint y: 484, endPoint x: 465, endPoint y: 487, distance: 82.2
click at [465, 487] on div "Total Monthly Listens Under 1k" at bounding box center [496, 470] width 126 height 64
copy h3 "Under 1k"
click at [178, 484] on p "Contacts" at bounding box center [181, 484] width 47 height 13
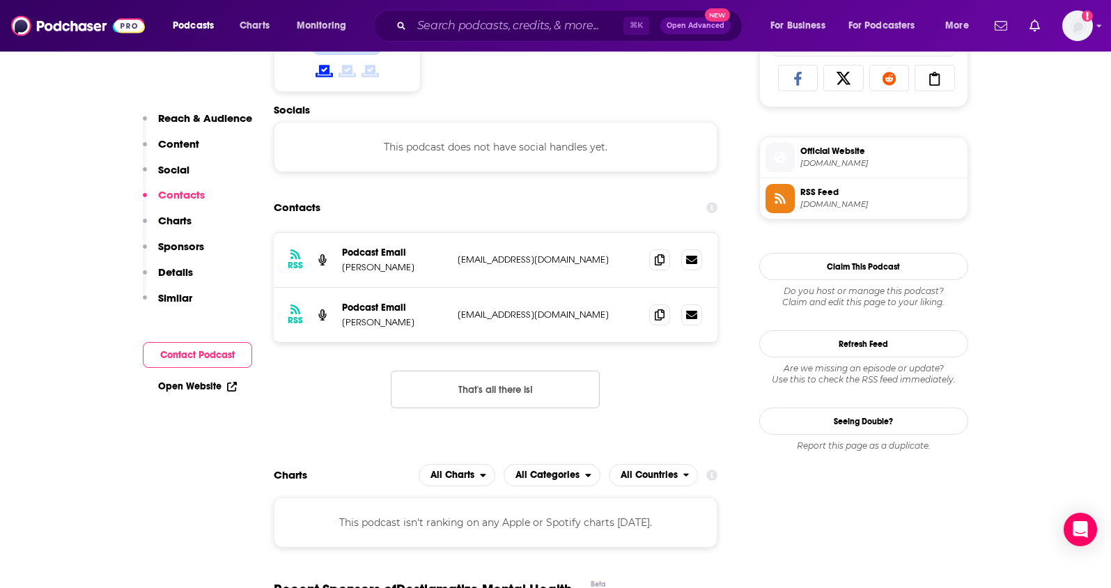
scroll to position [935, 0]
click at [658, 260] on icon at bounding box center [660, 258] width 10 height 11
click at [660, 315] on icon at bounding box center [660, 313] width 10 height 11
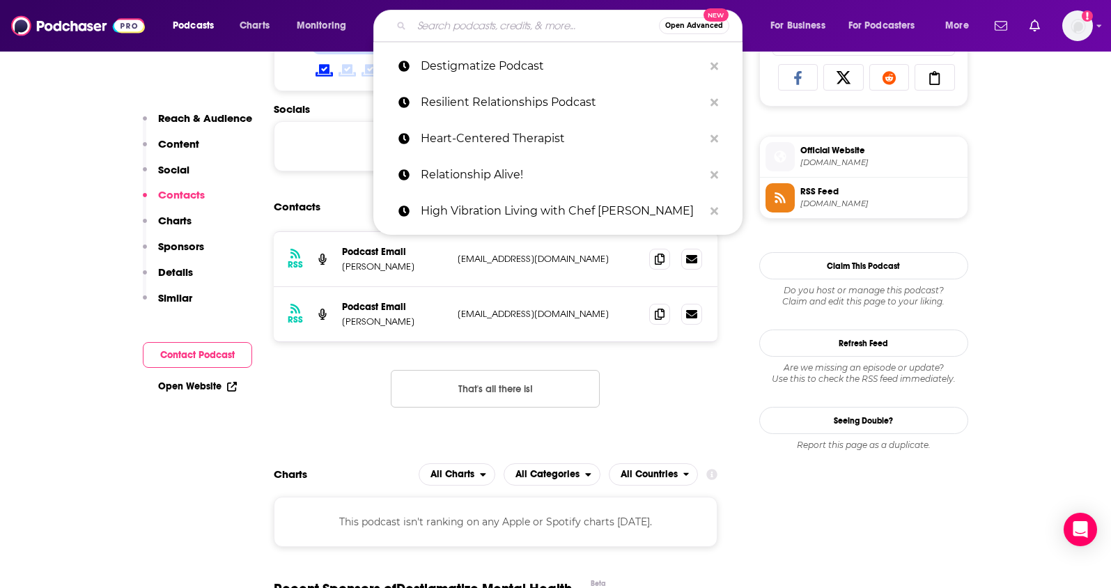
click at [433, 17] on input "Search podcasts, credits, & more..." at bounding box center [535, 26] width 247 height 22
paste input "The Nocturnists"
type input "The Nocturnists"
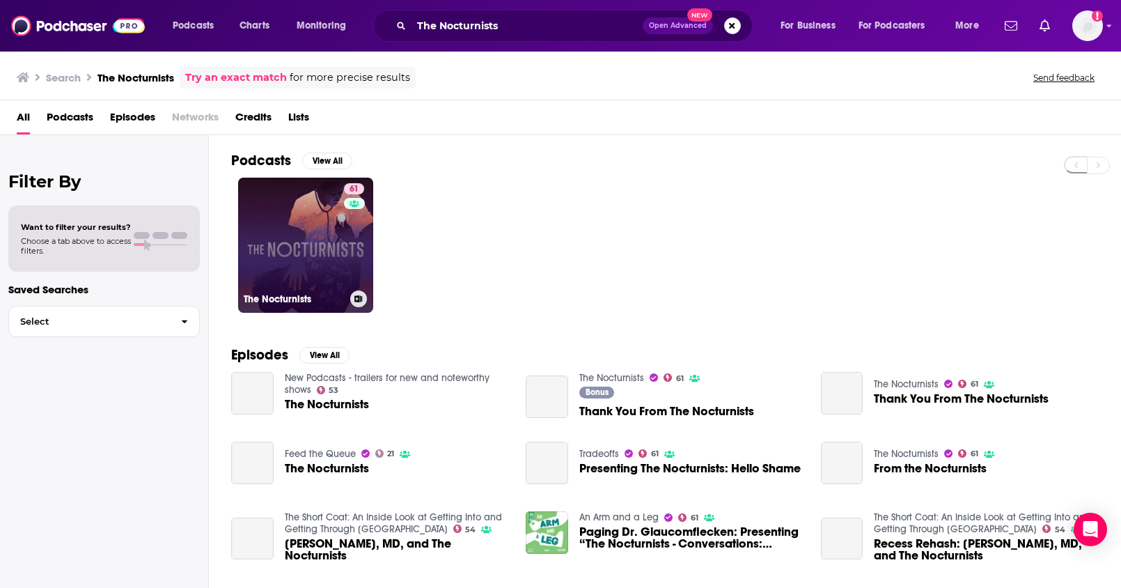
click at [330, 251] on link "61 The Nocturnists" at bounding box center [305, 245] width 135 height 135
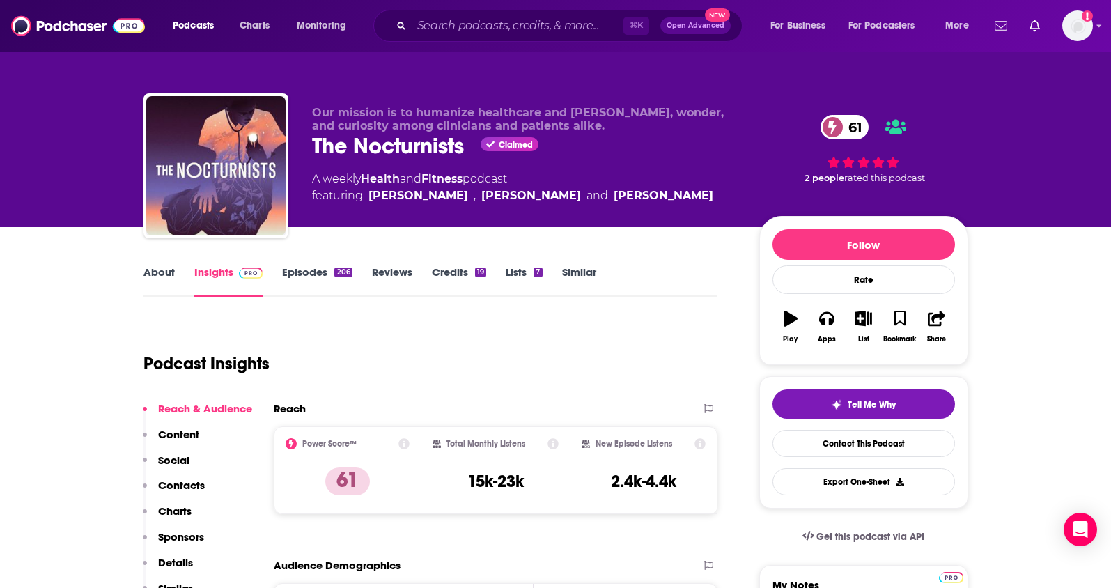
click at [169, 274] on link "About" at bounding box center [158, 281] width 31 height 32
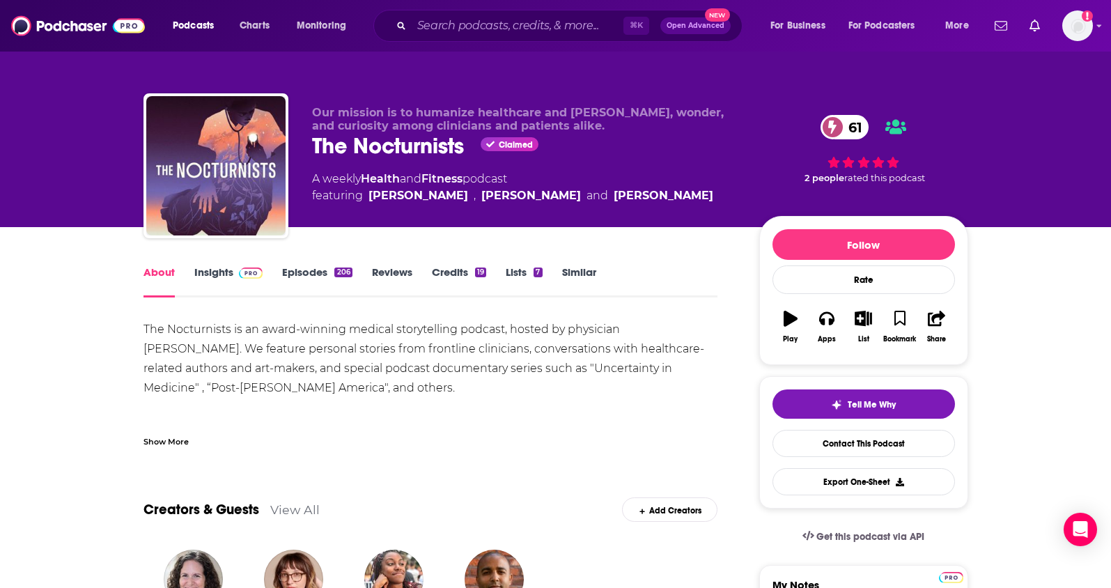
click at [158, 439] on div "Show More" at bounding box center [165, 440] width 45 height 13
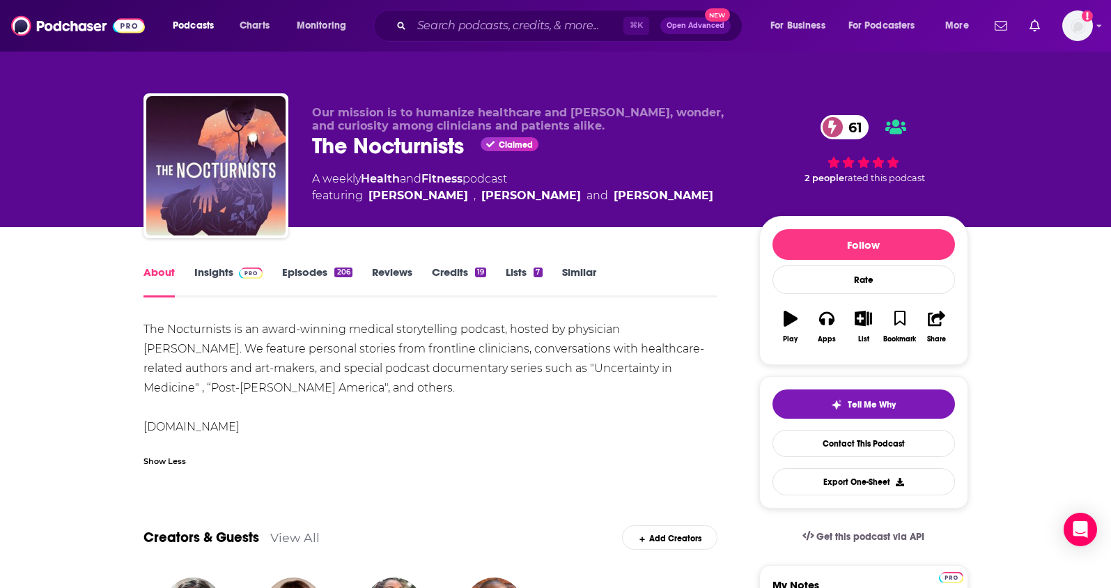
click at [208, 270] on link "Insights" at bounding box center [228, 281] width 69 height 32
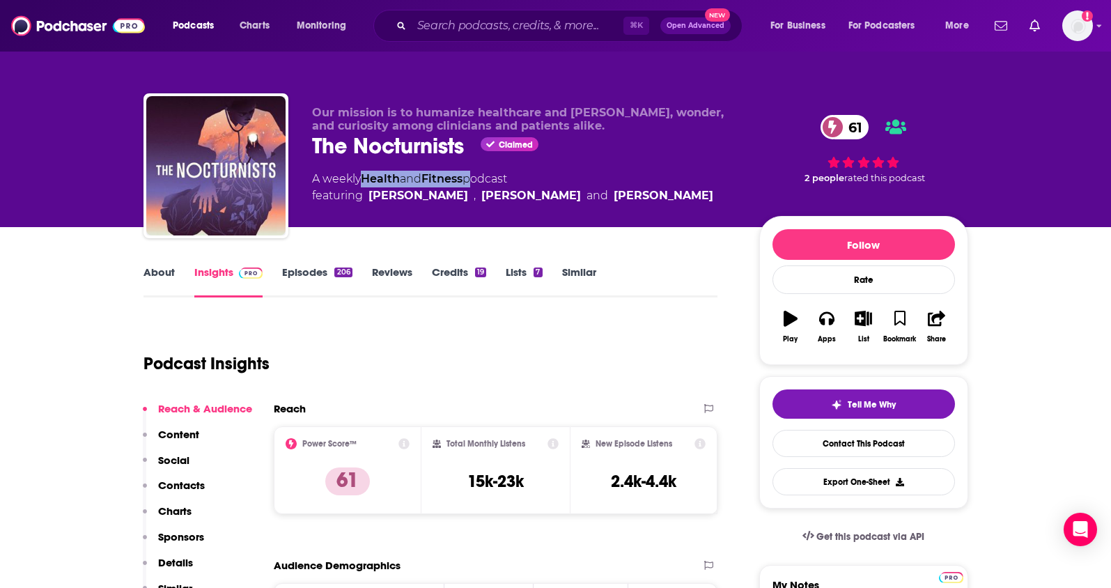
drag, startPoint x: 472, startPoint y: 178, endPoint x: 331, endPoint y: 1, distance: 227.0
click at [364, 179] on div "A weekly Health and Fitness podcast featuring [PERSON_NAME] , [PERSON_NAME] and…" at bounding box center [512, 187] width 401 height 33
copy div "Health and Fitness"
drag, startPoint x: 529, startPoint y: 489, endPoint x: 468, endPoint y: 490, distance: 61.3
click at [468, 490] on div "Total Monthly Listens 15k-23k" at bounding box center [496, 470] width 126 height 64
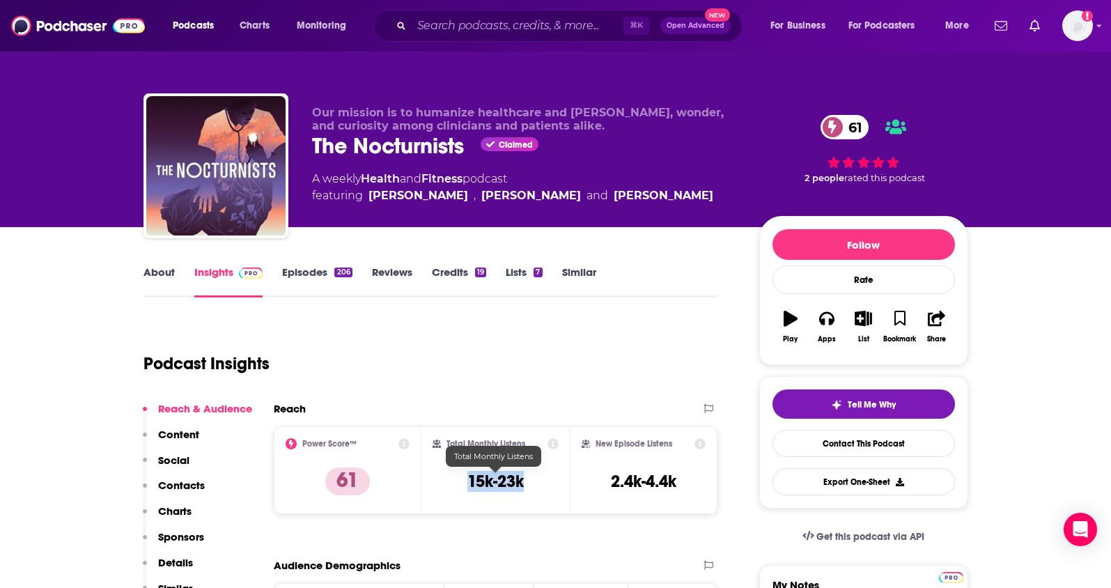
copy h3 "15k-23k"
click at [164, 280] on link "About" at bounding box center [158, 281] width 31 height 32
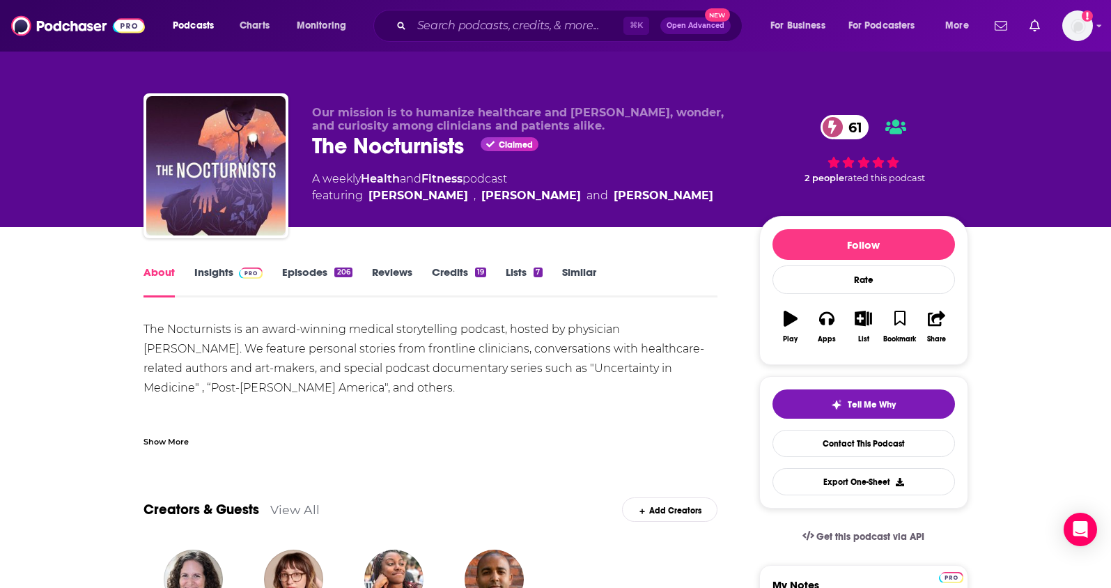
drag, startPoint x: 692, startPoint y: 196, endPoint x: 368, endPoint y: 195, distance: 323.9
click at [368, 195] on div "A weekly Health and Fitness podcast featuring [PERSON_NAME] , [PERSON_NAME] and…" at bounding box center [524, 187] width 425 height 33
copy span "[PERSON_NAME] , [PERSON_NAME] and [PERSON_NAME]"
click at [221, 282] on link "Insights" at bounding box center [228, 281] width 69 height 32
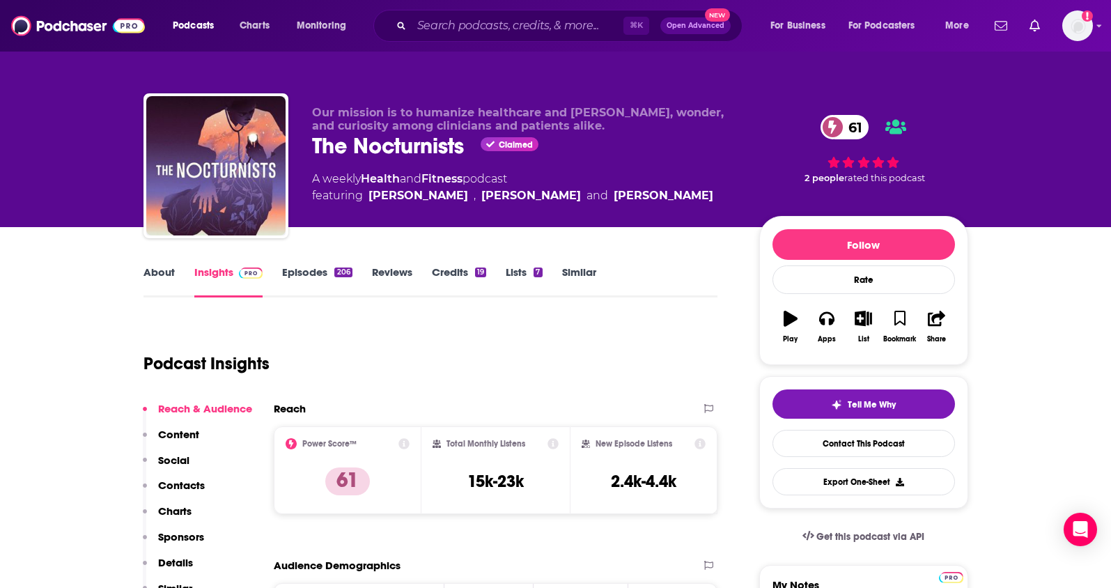
click at [167, 483] on p "Contacts" at bounding box center [181, 484] width 47 height 13
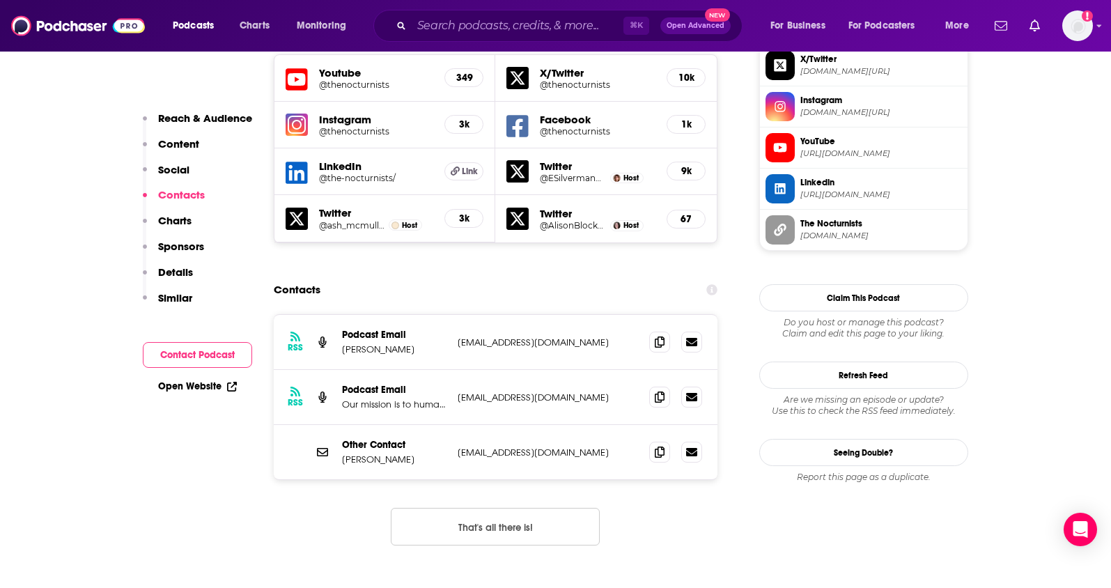
scroll to position [1272, 0]
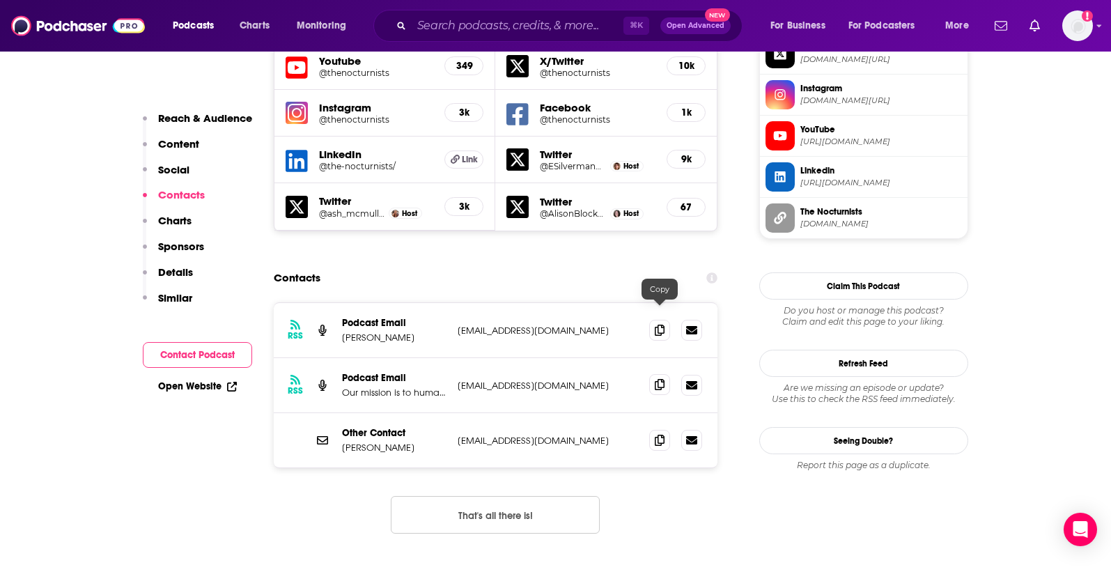
click at [655, 379] on icon at bounding box center [660, 384] width 10 height 11
click at [665, 429] on span at bounding box center [659, 439] width 21 height 21
click at [469, 21] on input "Search podcasts, credits, & more..." at bounding box center [518, 26] width 212 height 22
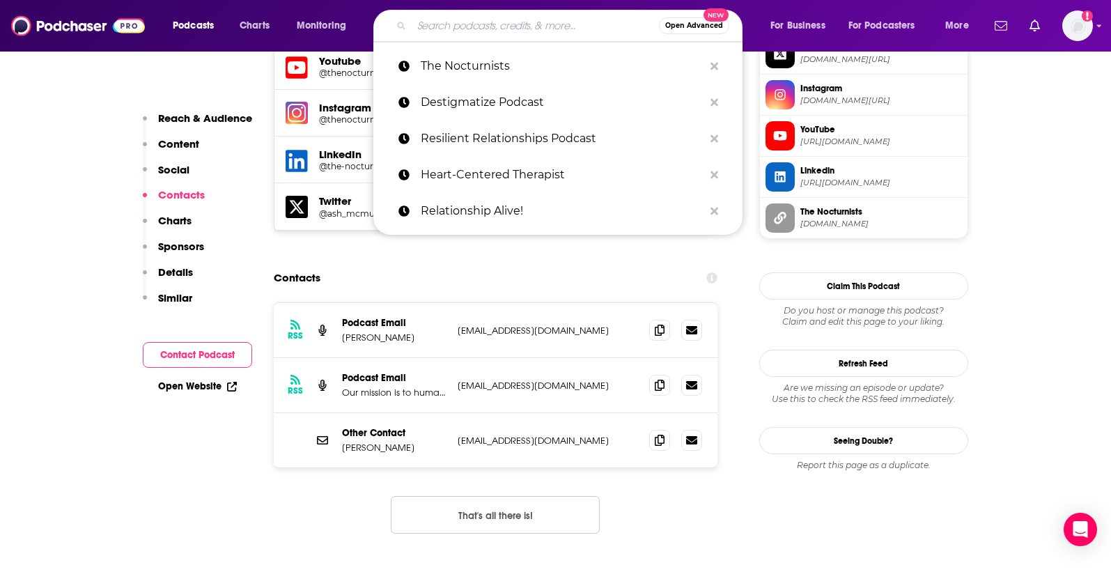
paste input "High Vibration Living with Chef [PERSON_NAME]"
type input "High Vibration Living with Chef [PERSON_NAME]"
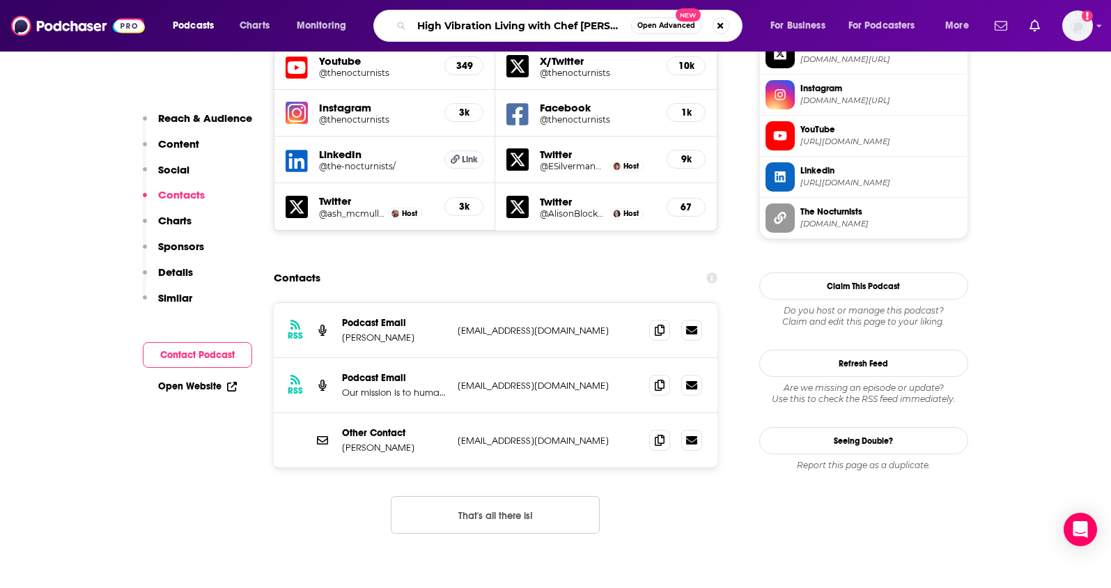
scroll to position [0, 42]
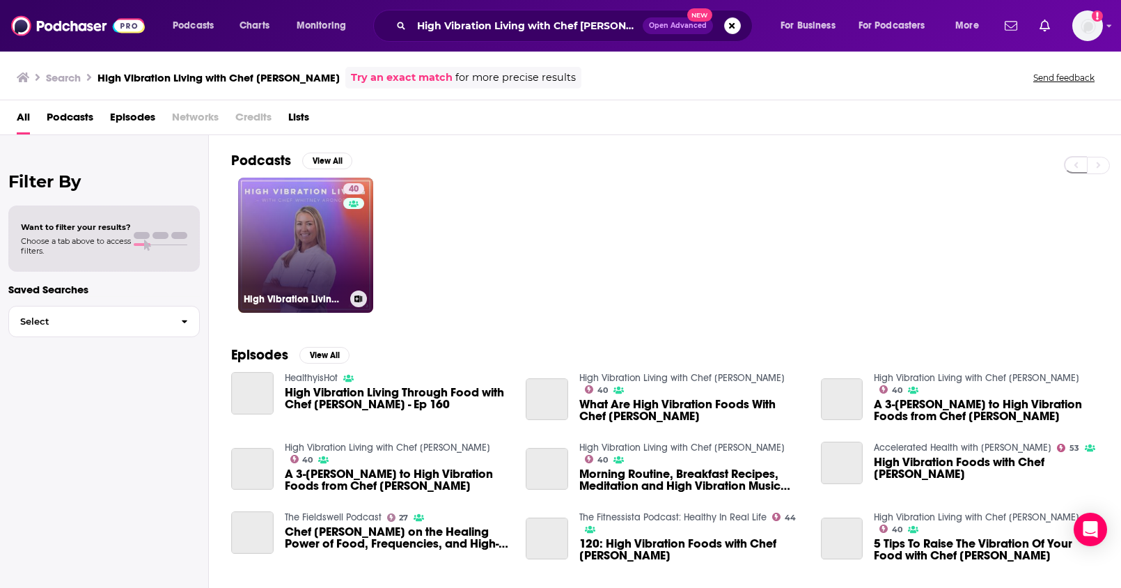
click at [327, 239] on link "40 High Vibration Living with Chef [PERSON_NAME]" at bounding box center [305, 245] width 135 height 135
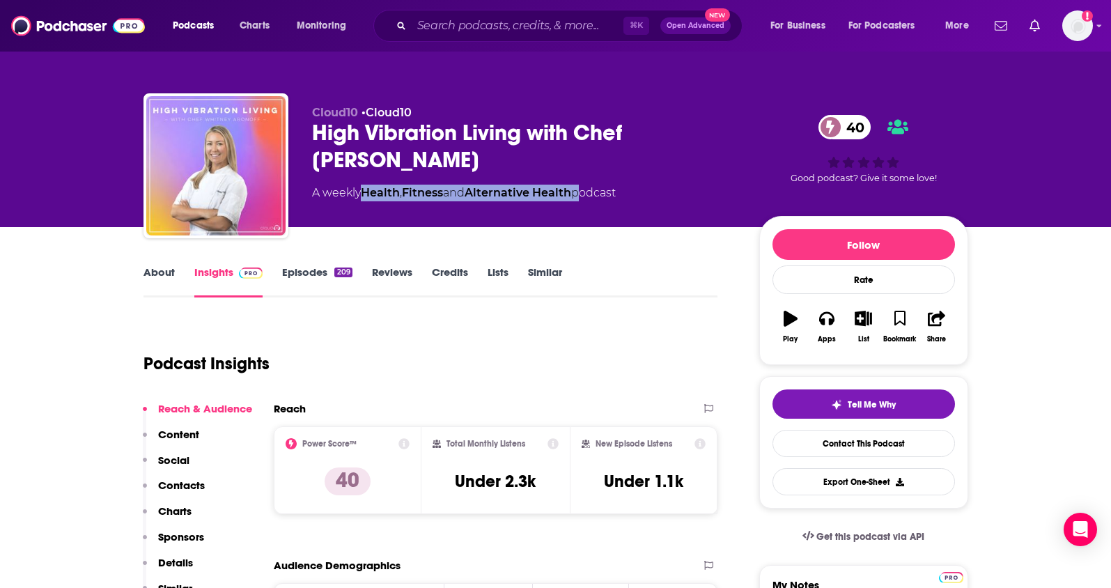
drag, startPoint x: 584, startPoint y: 194, endPoint x: 364, endPoint y: 194, distance: 220.1
click at [364, 194] on div "A weekly Health , Fitness and Alternative Health podcast" at bounding box center [464, 193] width 304 height 17
copy div "Health , Fitness and Alternative Health"
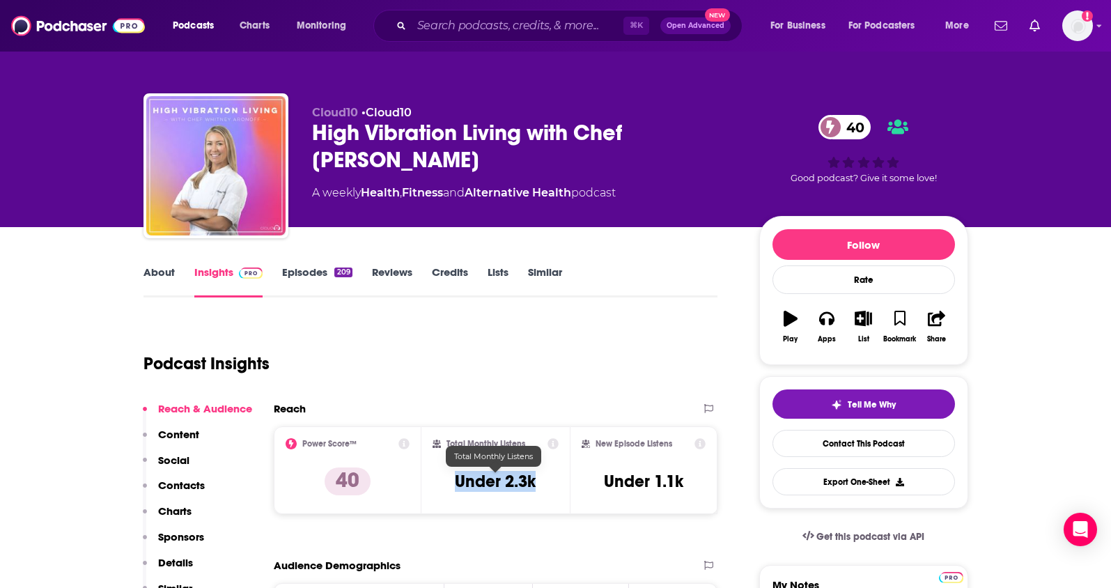
drag, startPoint x: 536, startPoint y: 488, endPoint x: 460, endPoint y: 487, distance: 75.9
click at [460, 487] on div "Total Monthly Listens Under 2.3k" at bounding box center [496, 470] width 126 height 64
copy h3 "Under 2.3k"
click at [178, 485] on p "Contacts" at bounding box center [181, 484] width 47 height 13
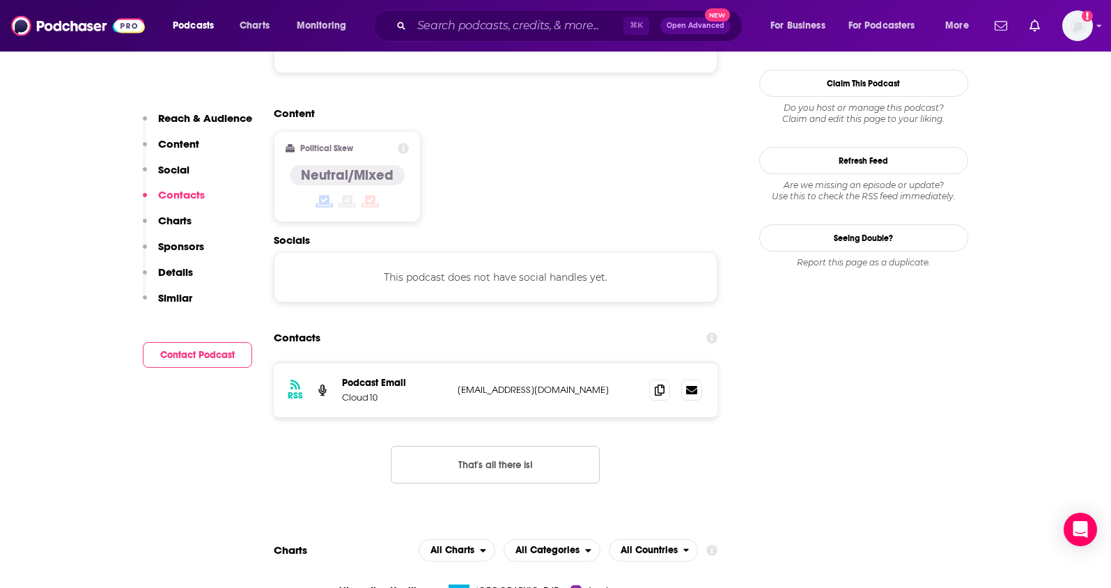
scroll to position [1120, 0]
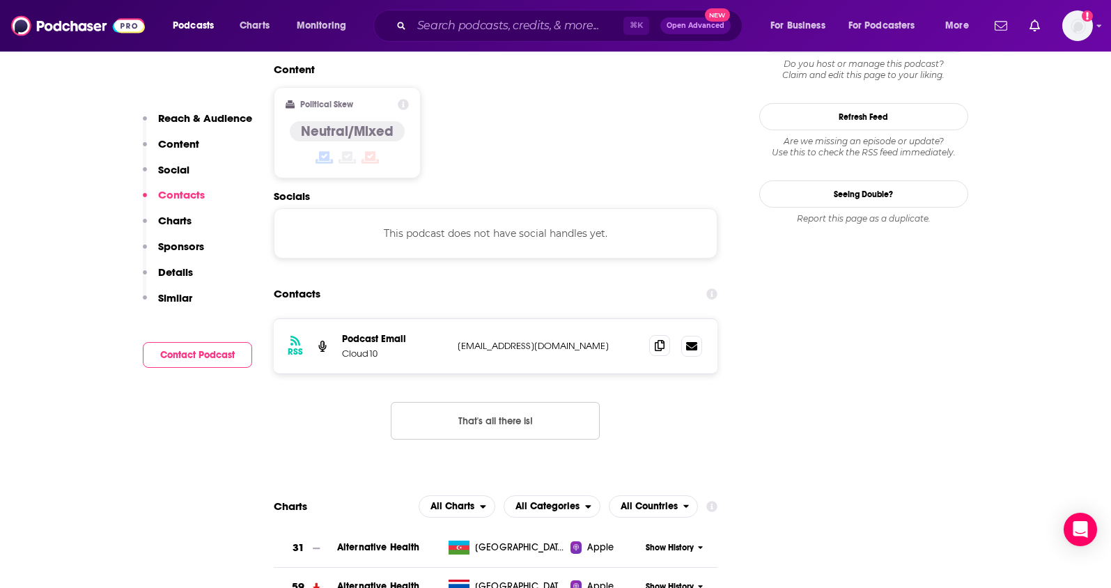
click at [660, 335] on span at bounding box center [659, 345] width 21 height 21
